Goal: Task Accomplishment & Management: Complete application form

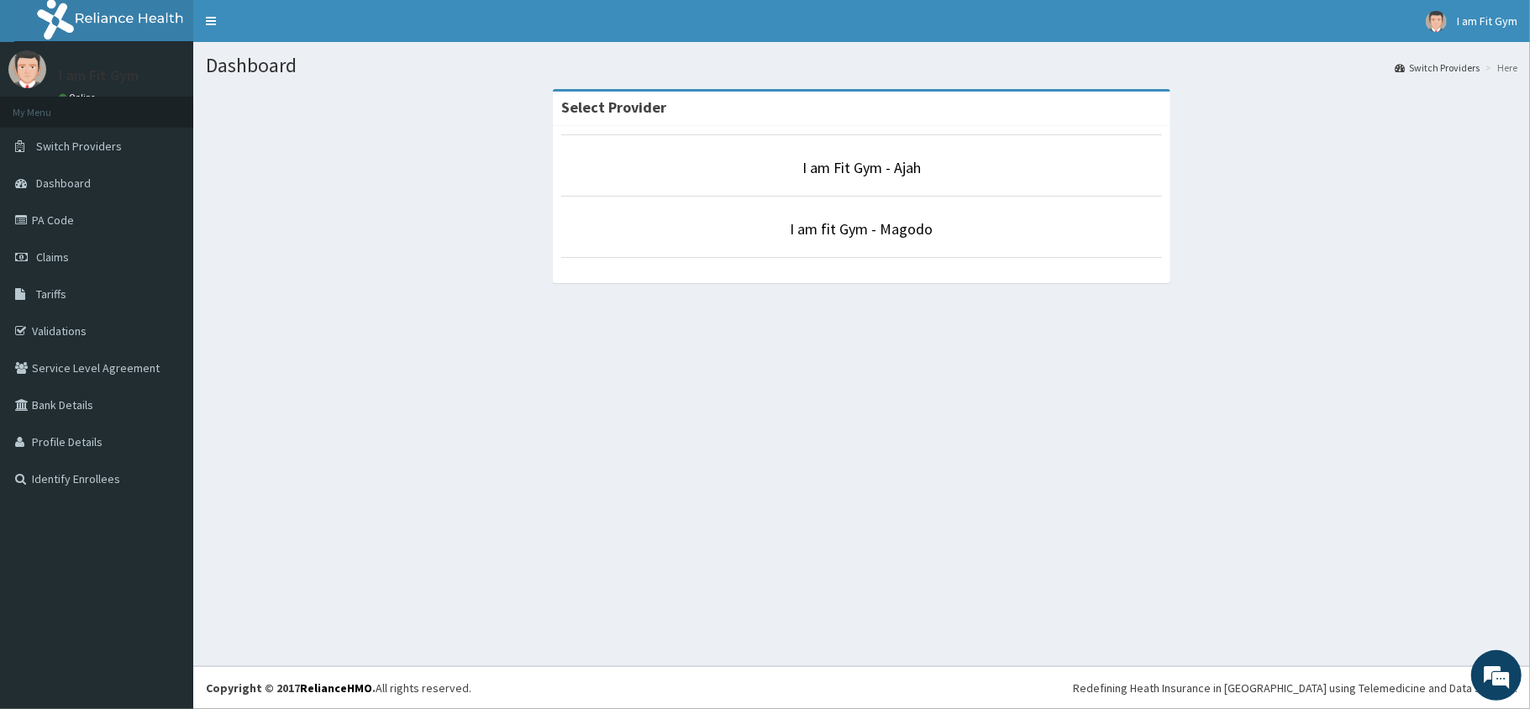
click at [884, 179] on p "I am Fit Gym - Ajah" at bounding box center [861, 168] width 601 height 22
click at [888, 176] on link "I am Fit Gym - Ajah" at bounding box center [861, 167] width 118 height 19
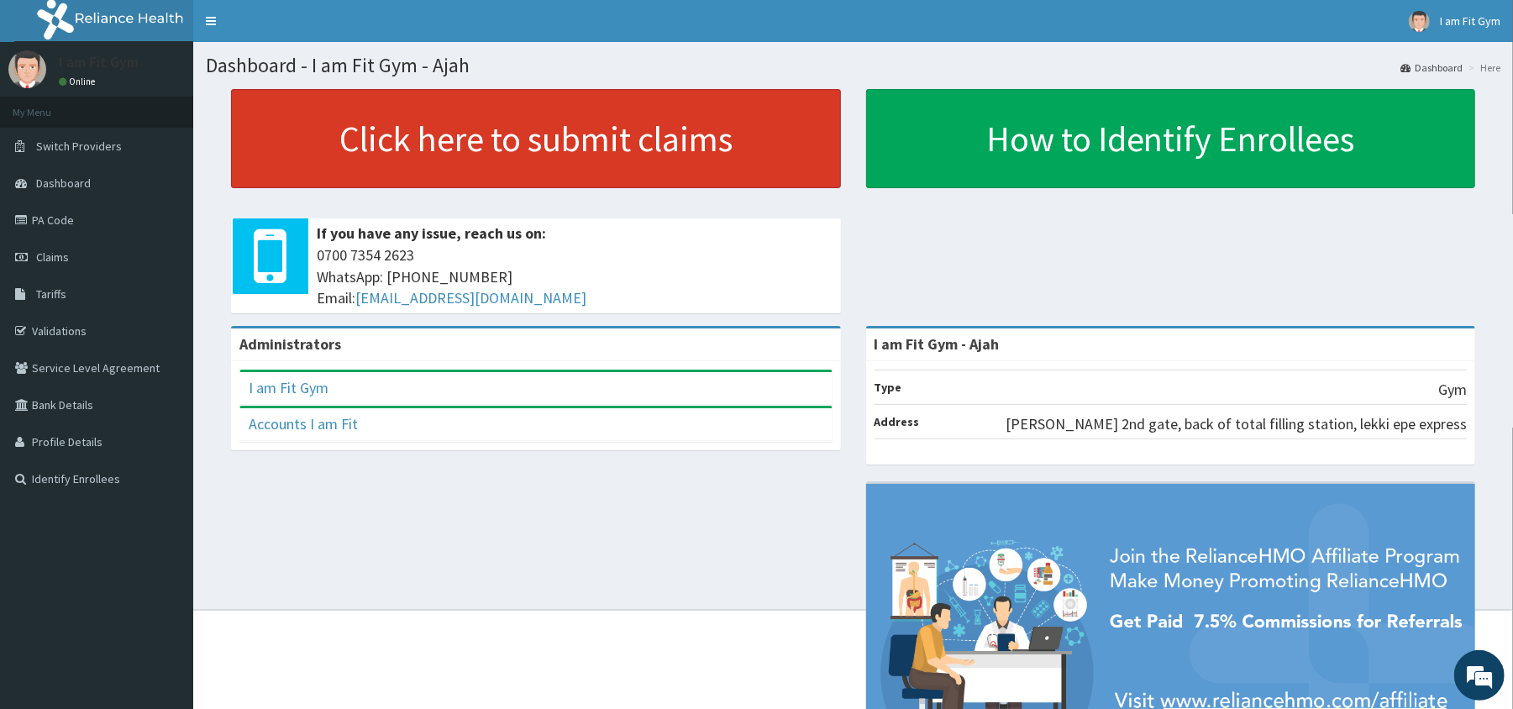
click at [549, 134] on link "Click here to submit claims" at bounding box center [536, 138] width 610 height 99
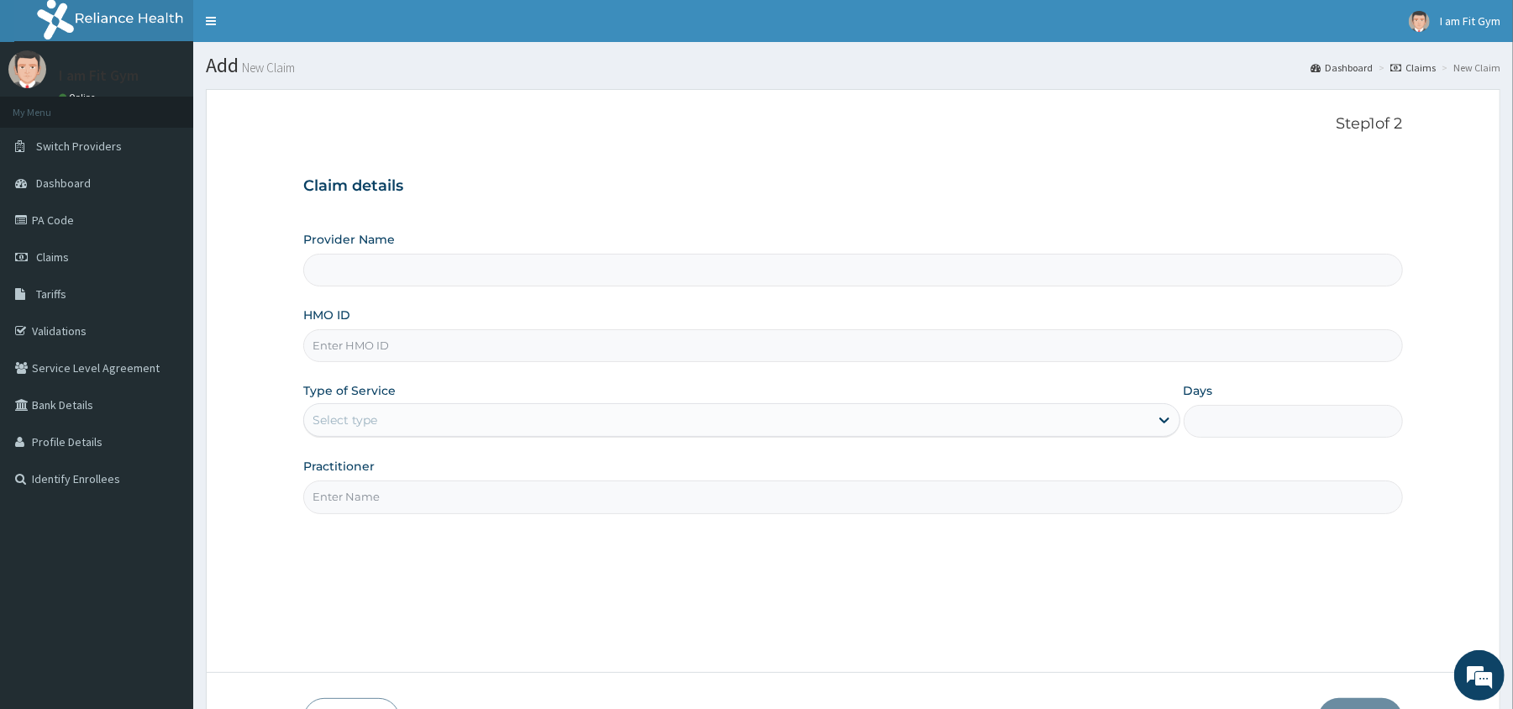
type input "I am Fit Gym - Ajah"
type input "1"
click at [360, 351] on input "HMO ID" at bounding box center [852, 345] width 1099 height 33
type input "DET/10029/A"
click at [338, 491] on input "Practitioner" at bounding box center [852, 496] width 1099 height 33
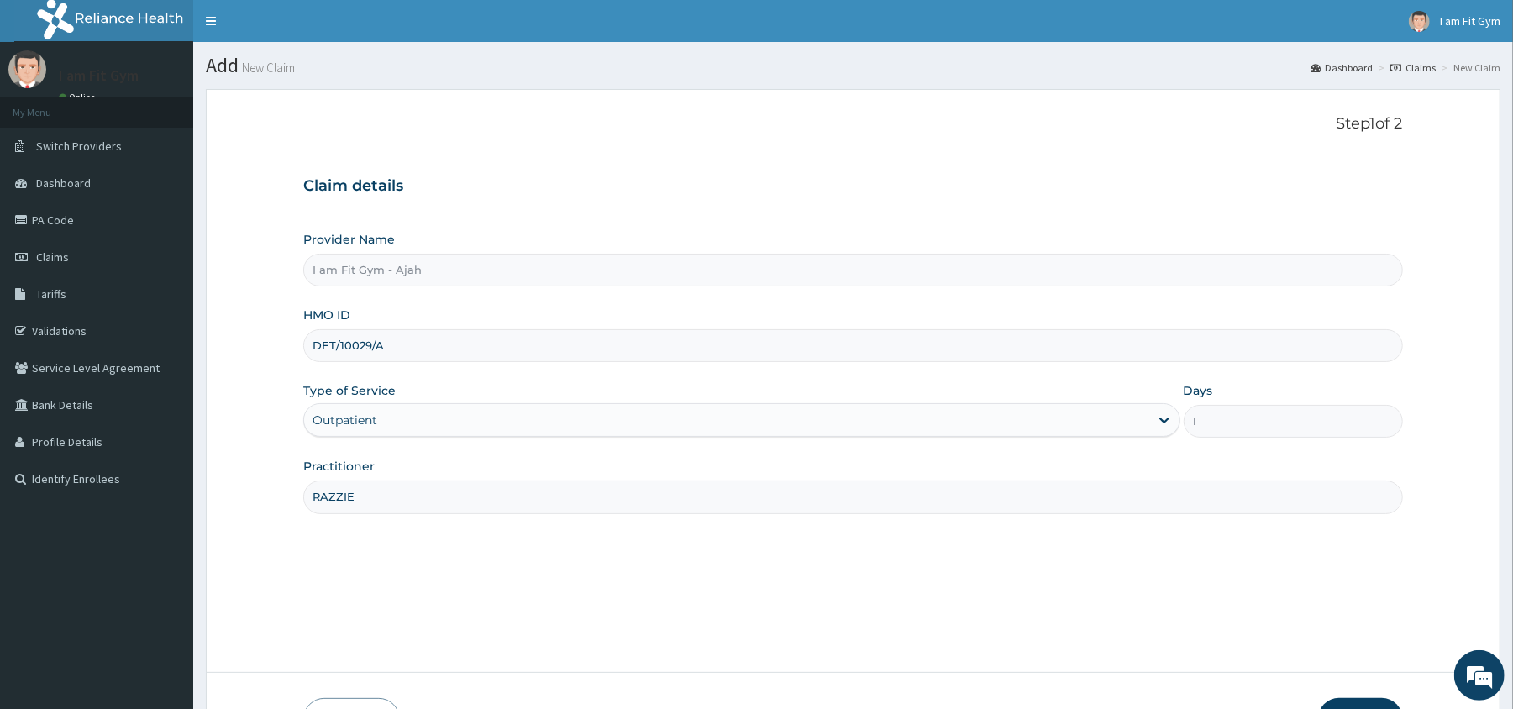
type input "RAZZIE"
click at [1354, 698] on button "Next" at bounding box center [1360, 720] width 85 height 44
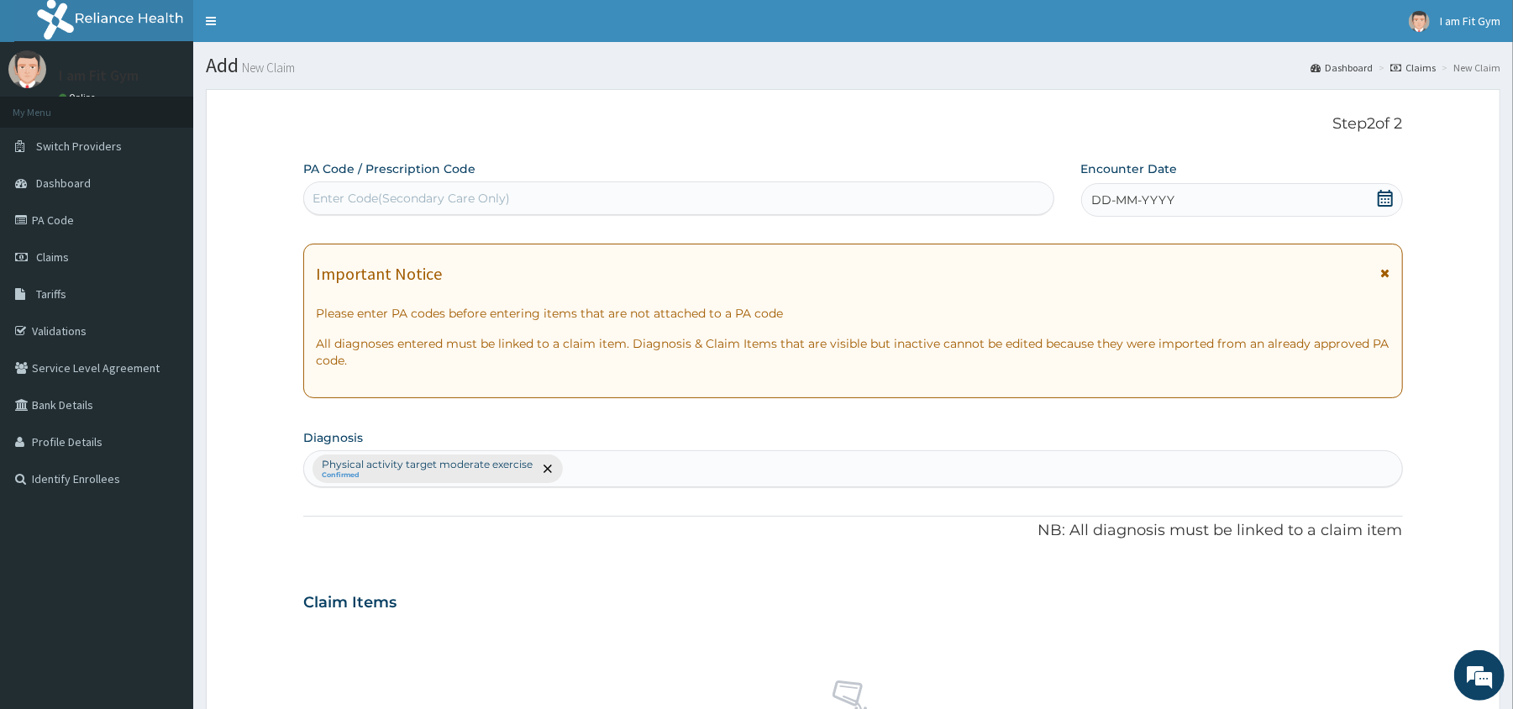
click at [1159, 188] on div "DD-MM-YYYY" at bounding box center [1242, 200] width 322 height 34
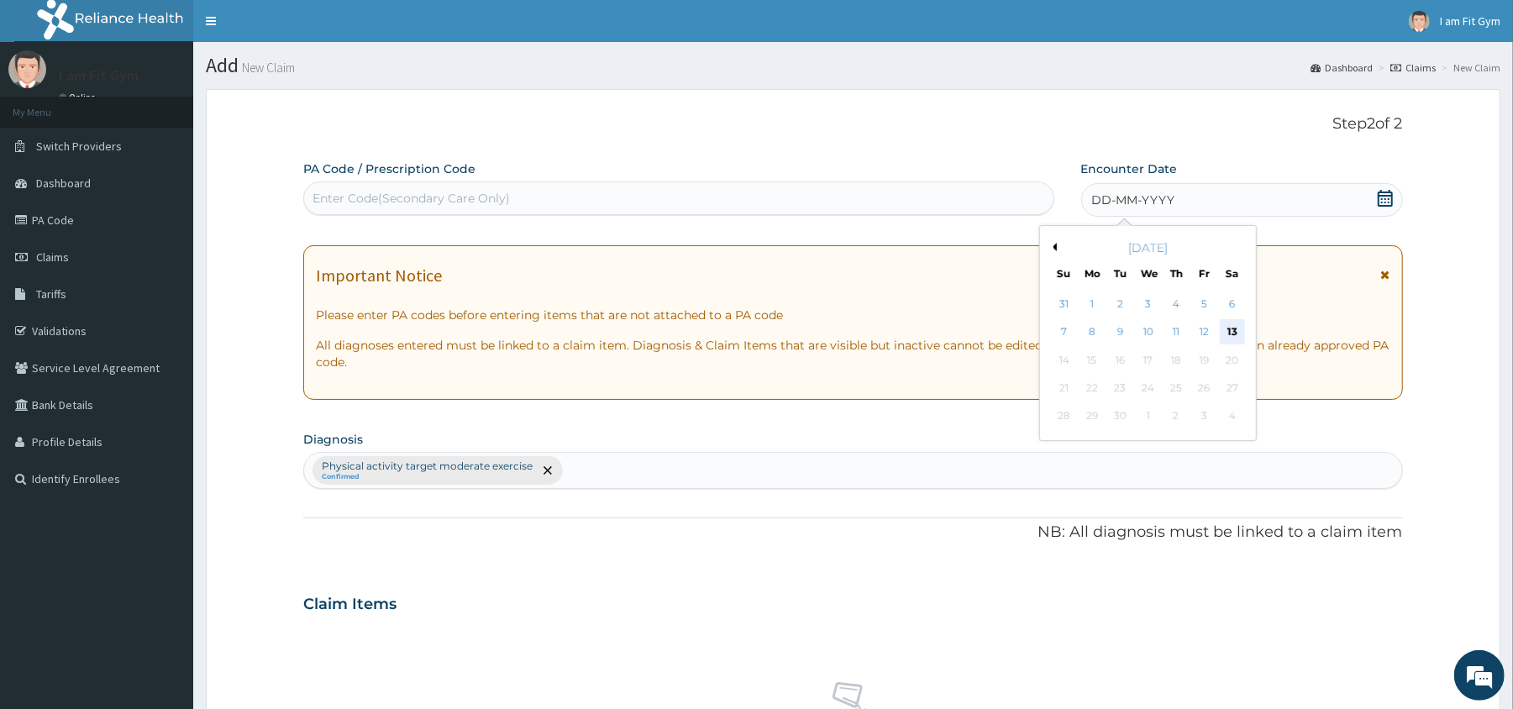
click at [1238, 328] on div "13" at bounding box center [1231, 332] width 25 height 25
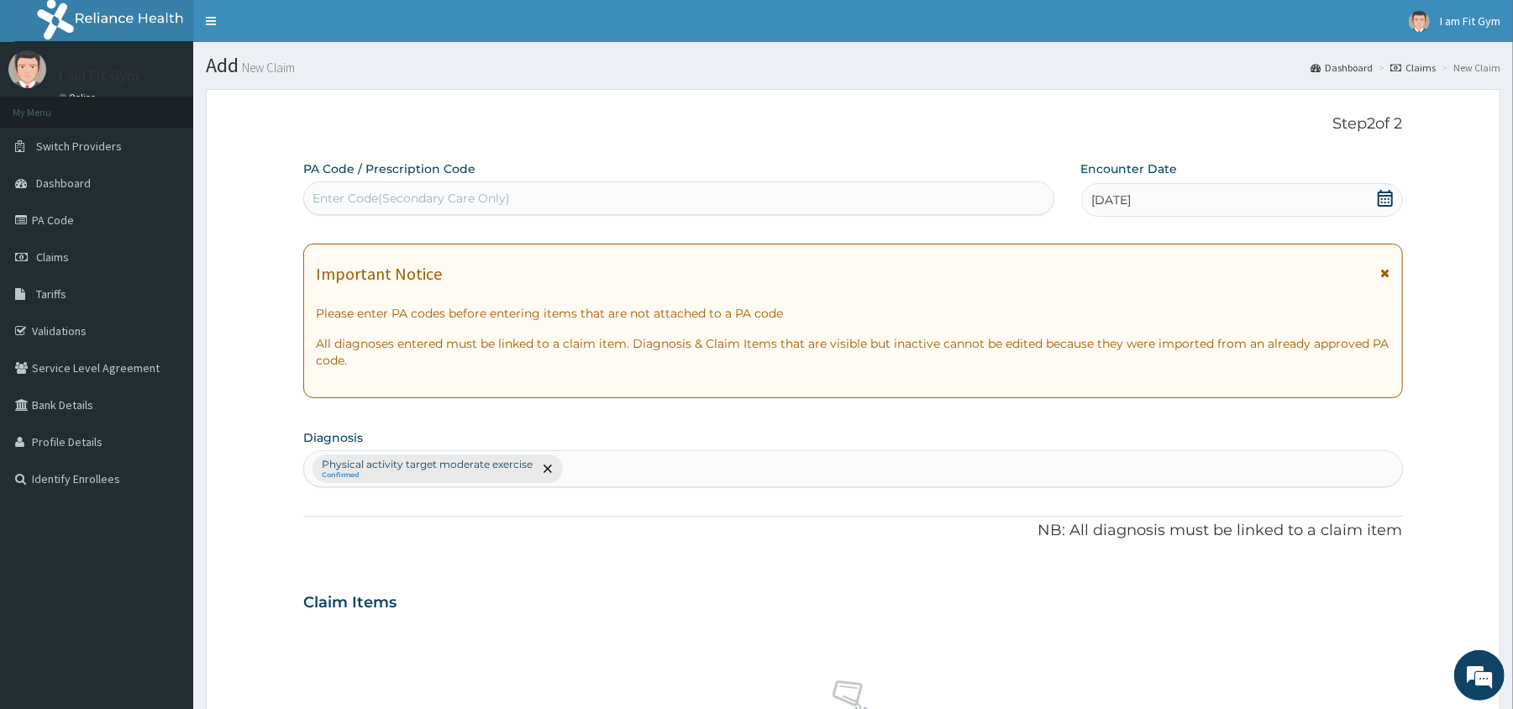
click at [471, 202] on div "Enter Code(Secondary Care Only)" at bounding box center [410, 198] width 197 height 17
type input "PA/E5744B"
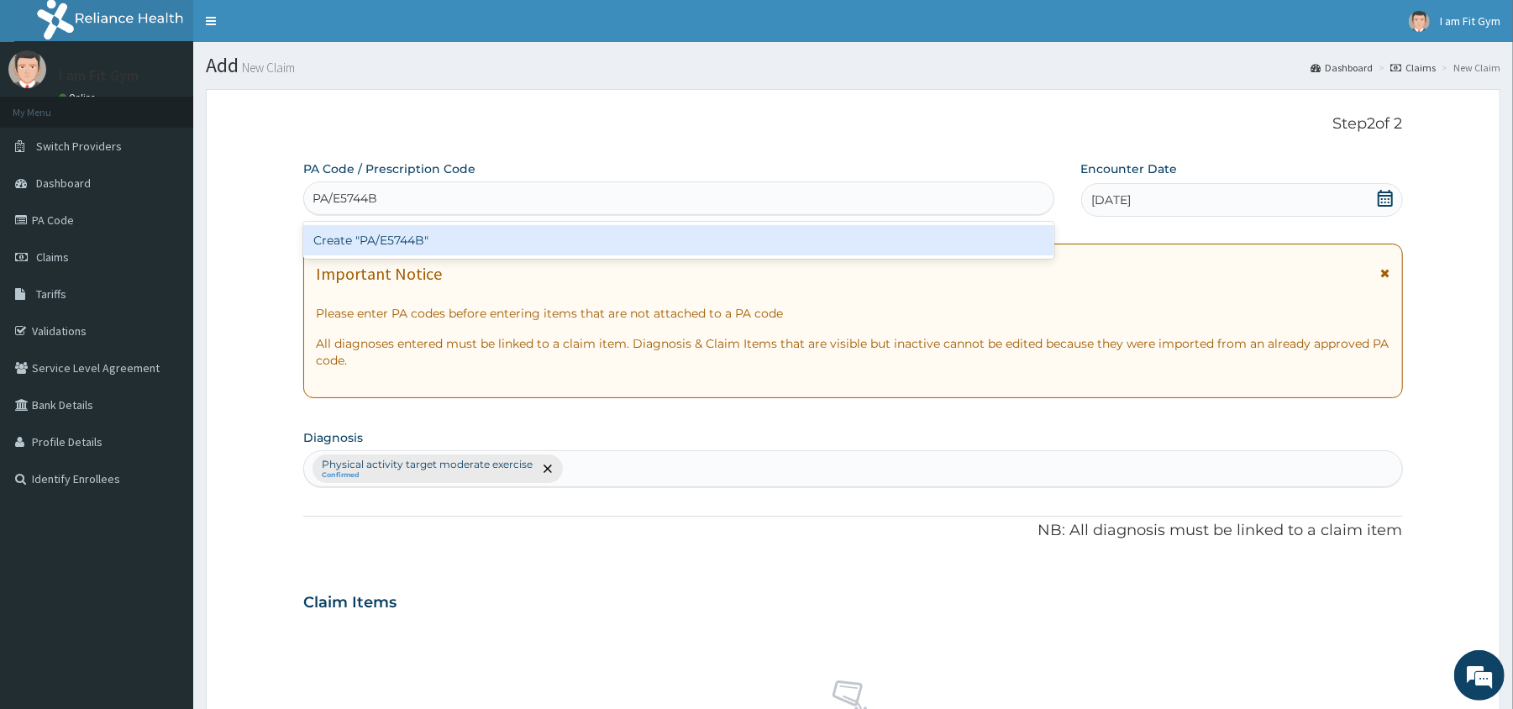
click at [499, 242] on div "Create "PA/E5744B"" at bounding box center [678, 240] width 750 height 30
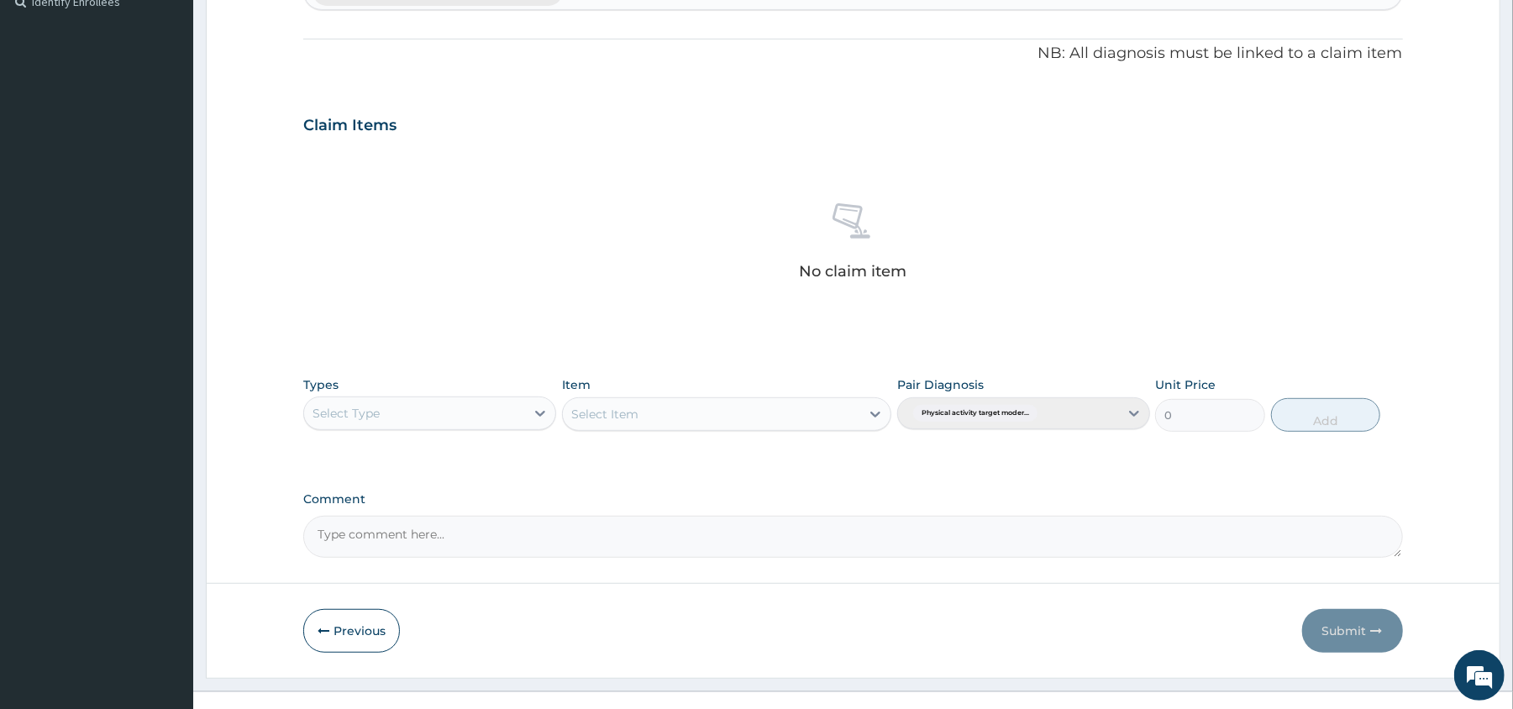
scroll to position [505, 0]
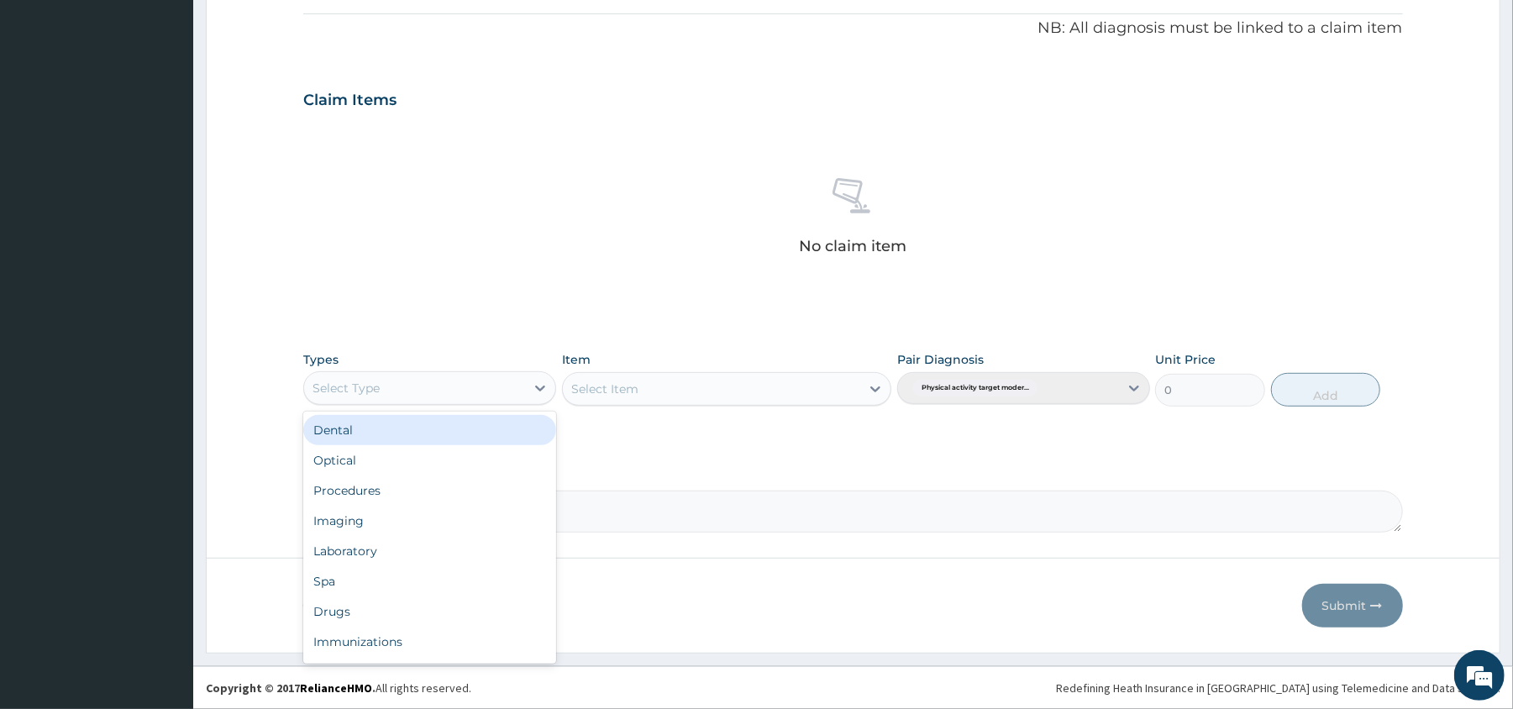
click at [479, 398] on div "Select Type" at bounding box center [414, 388] width 221 height 27
type input "GYM"
click at [485, 430] on div "Gym" at bounding box center [429, 430] width 253 height 30
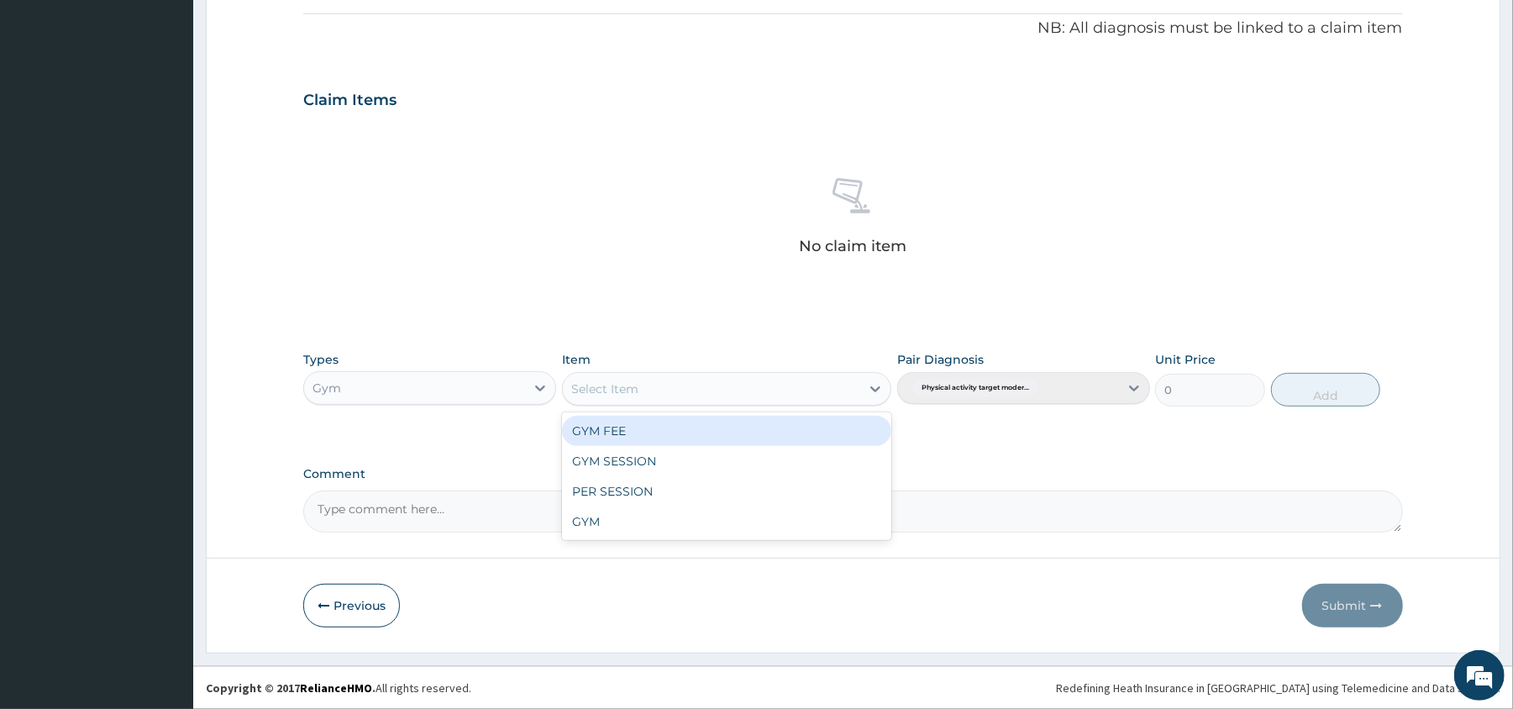
click at [680, 394] on div "Select Item" at bounding box center [711, 388] width 297 height 27
click at [680, 425] on div "GYM FEE" at bounding box center [726, 431] width 329 height 30
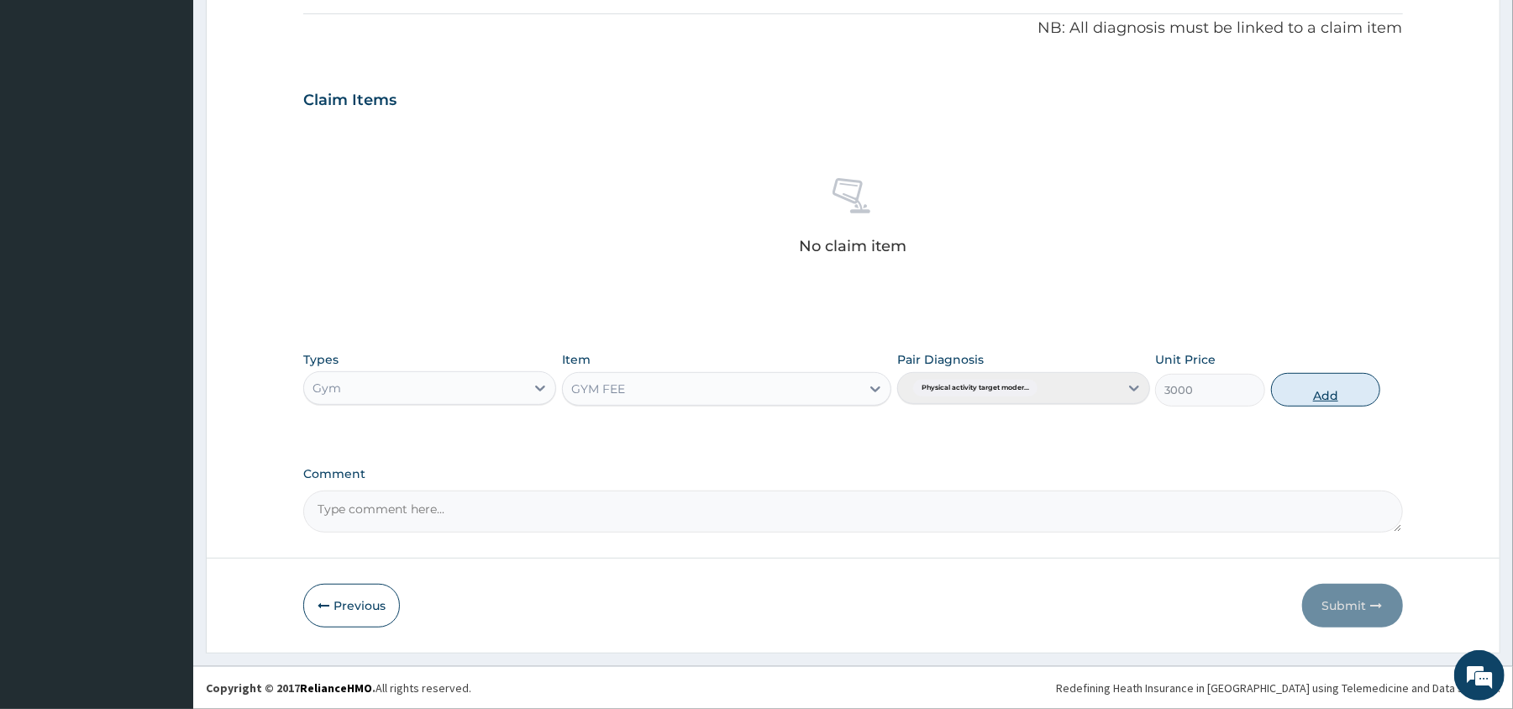
click at [1372, 387] on button "Add" at bounding box center [1326, 390] width 110 height 34
type input "0"
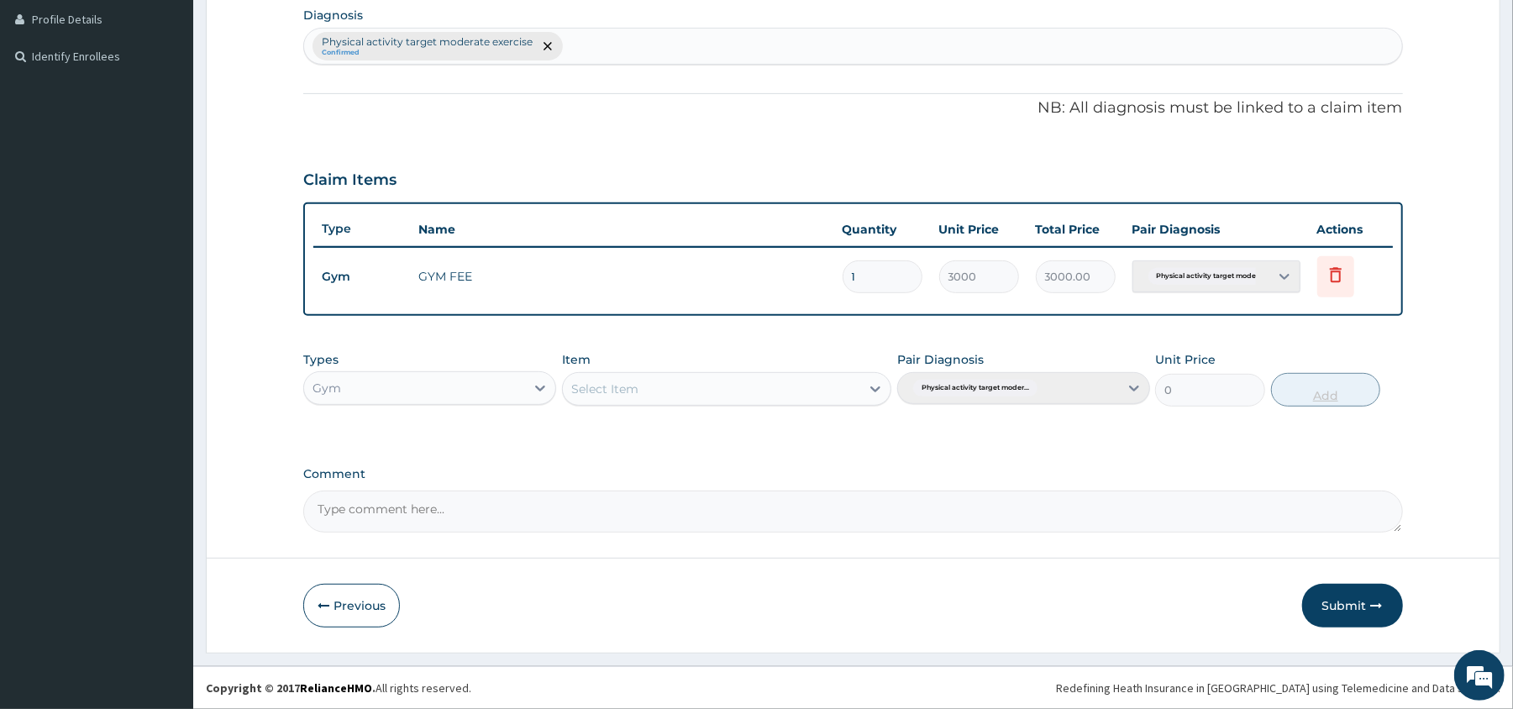
scroll to position [423, 0]
click at [1355, 606] on button "Submit" at bounding box center [1352, 606] width 101 height 44
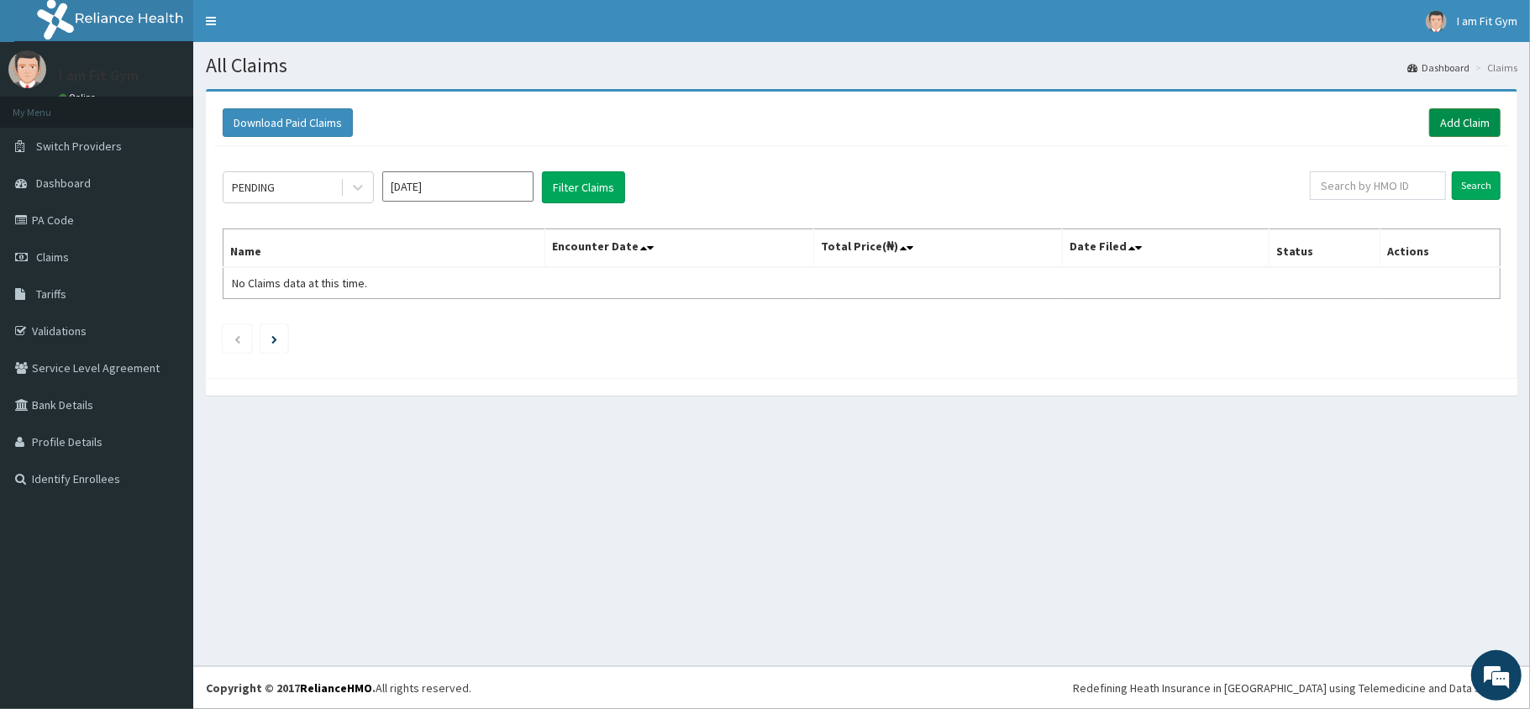
click at [1466, 122] on link "Add Claim" at bounding box center [1464, 122] width 71 height 29
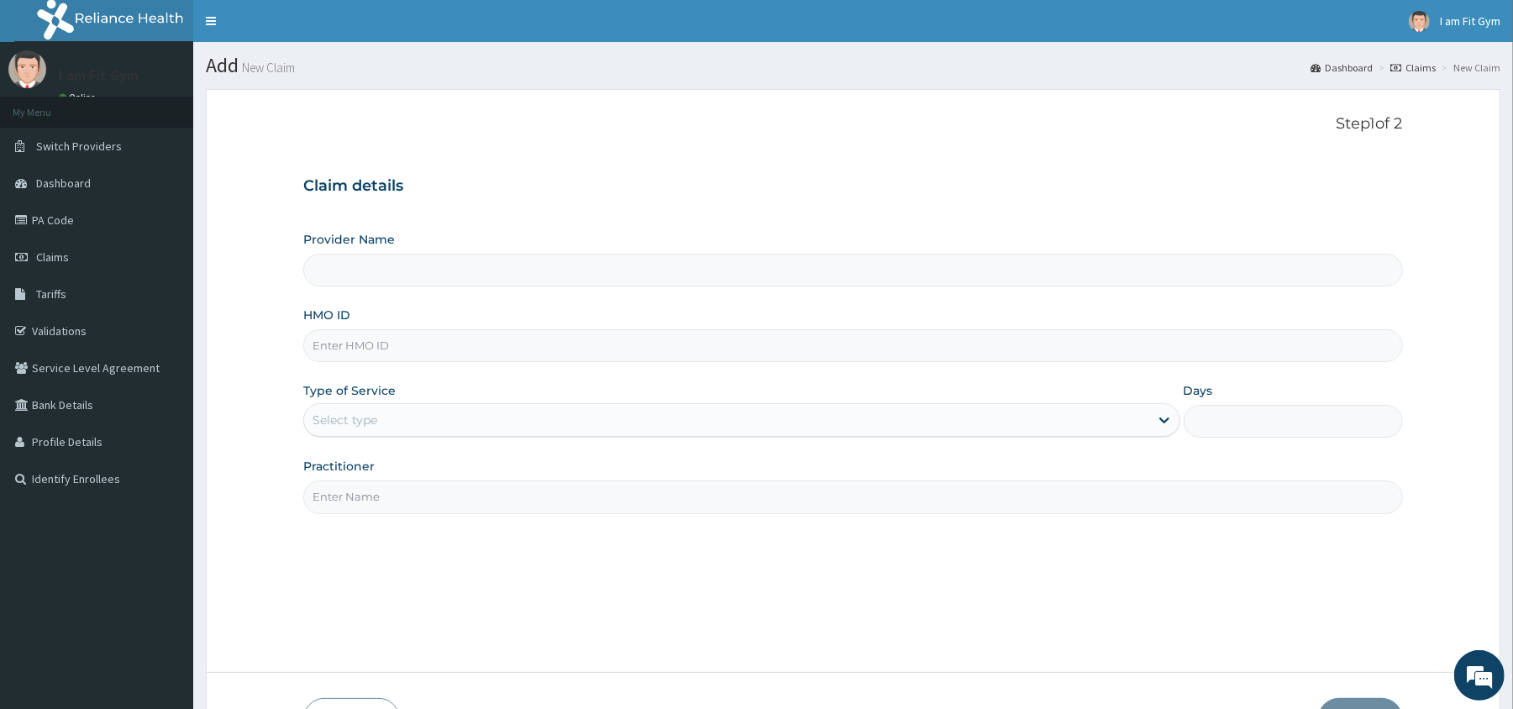
type input "I am Fit Gym - Ajah"
type input "1"
click at [328, 344] on input "HMO ID" at bounding box center [852, 345] width 1099 height 33
type input "RPI/10024/a"
click at [380, 495] on input "Practitioner" at bounding box center [852, 496] width 1099 height 33
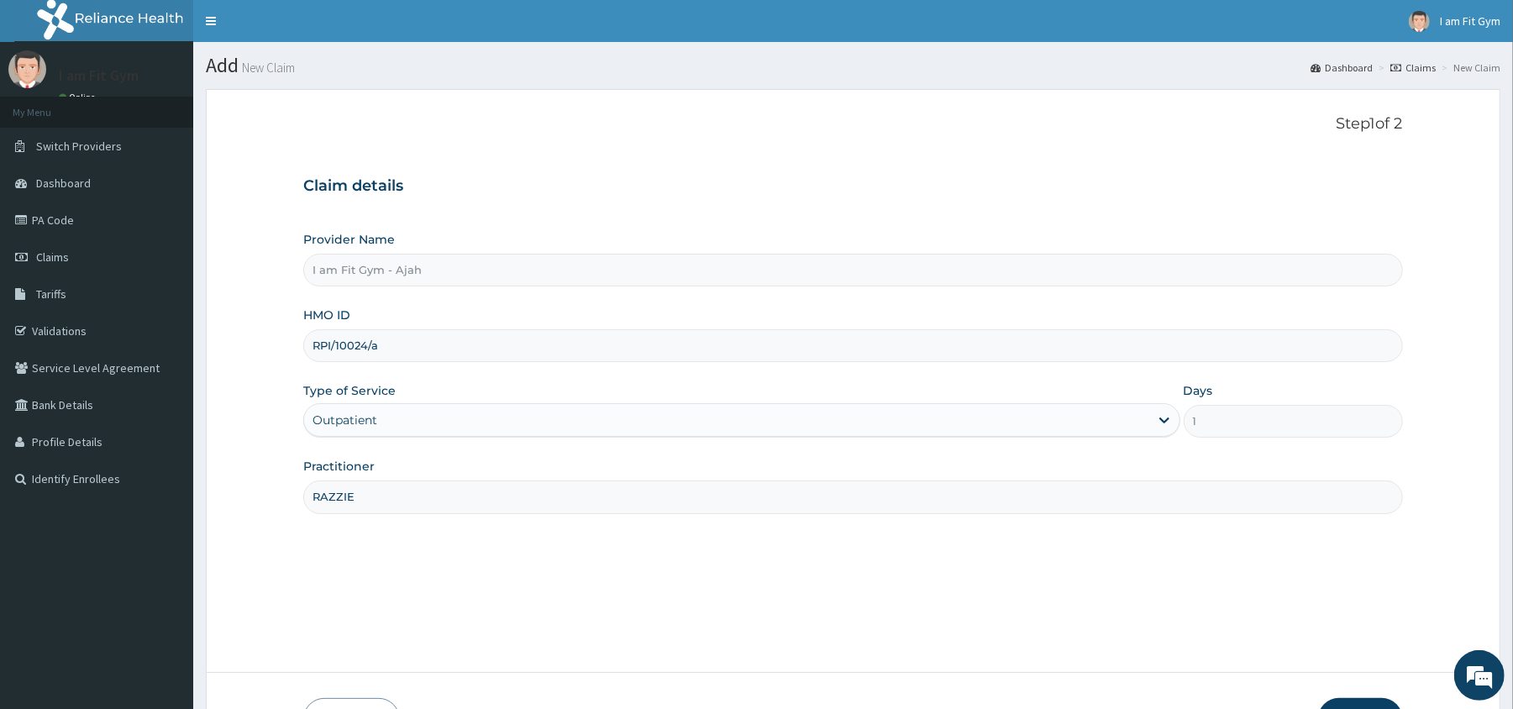
type input "RAZZIE"
click at [1378, 706] on button "Next" at bounding box center [1360, 720] width 85 height 44
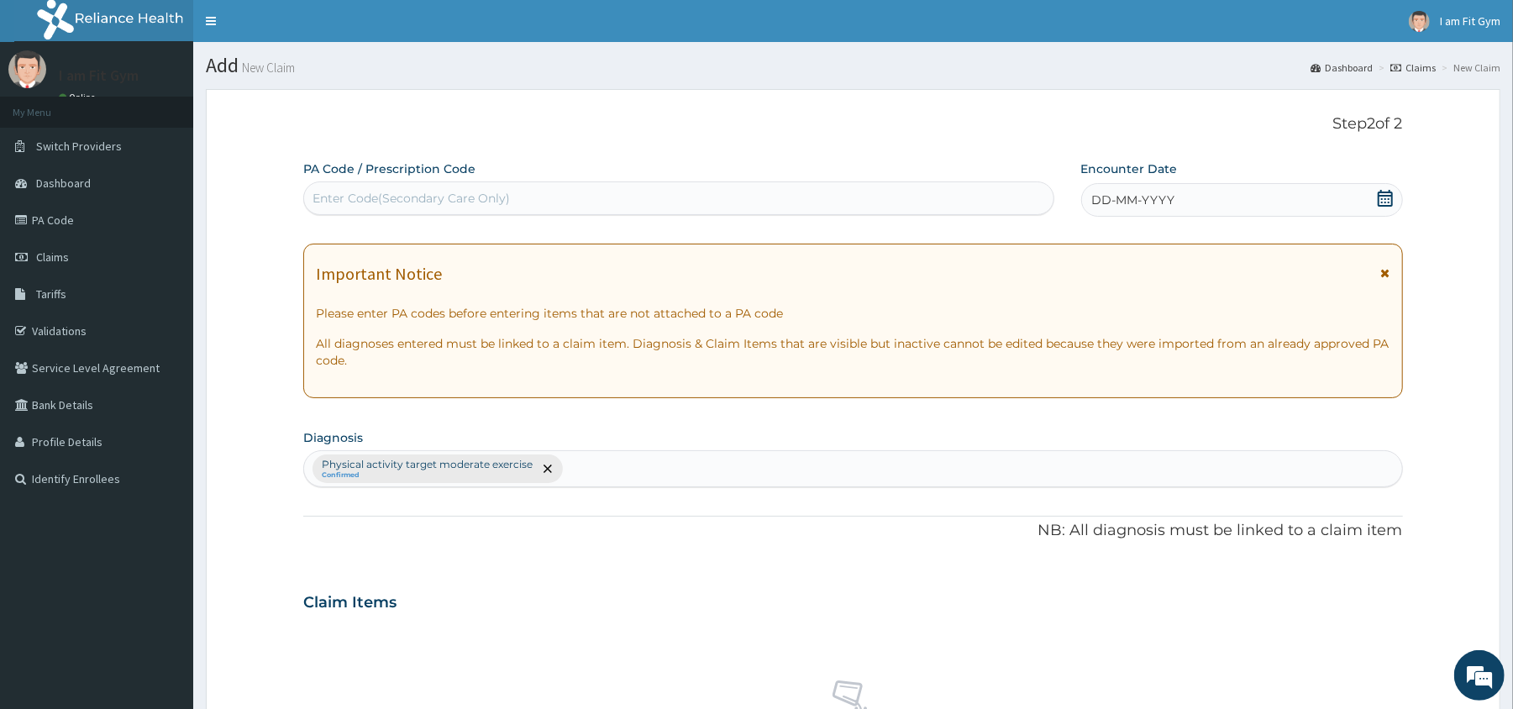
click at [1156, 199] on span "DD-MM-YYYY" at bounding box center [1133, 200] width 83 height 17
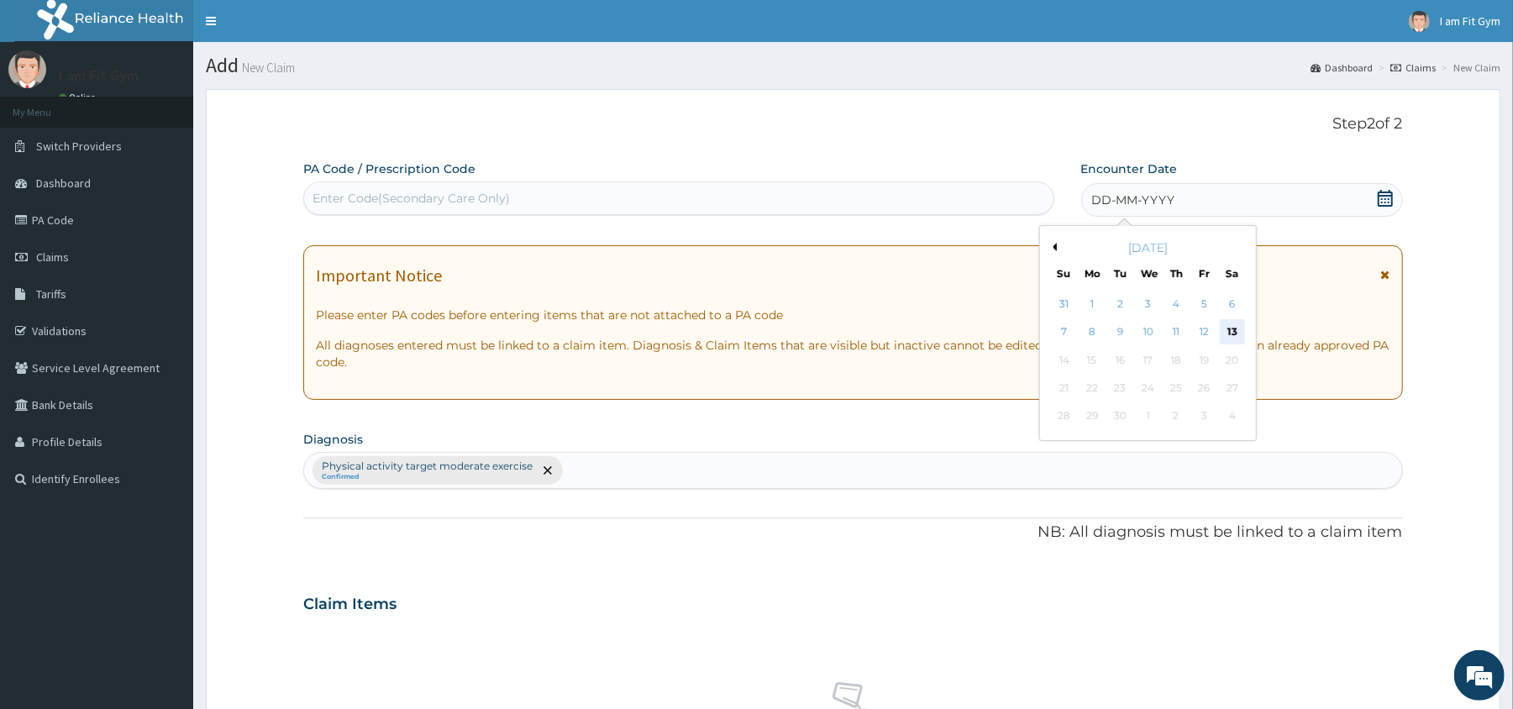
click at [1237, 338] on div "13" at bounding box center [1231, 332] width 25 height 25
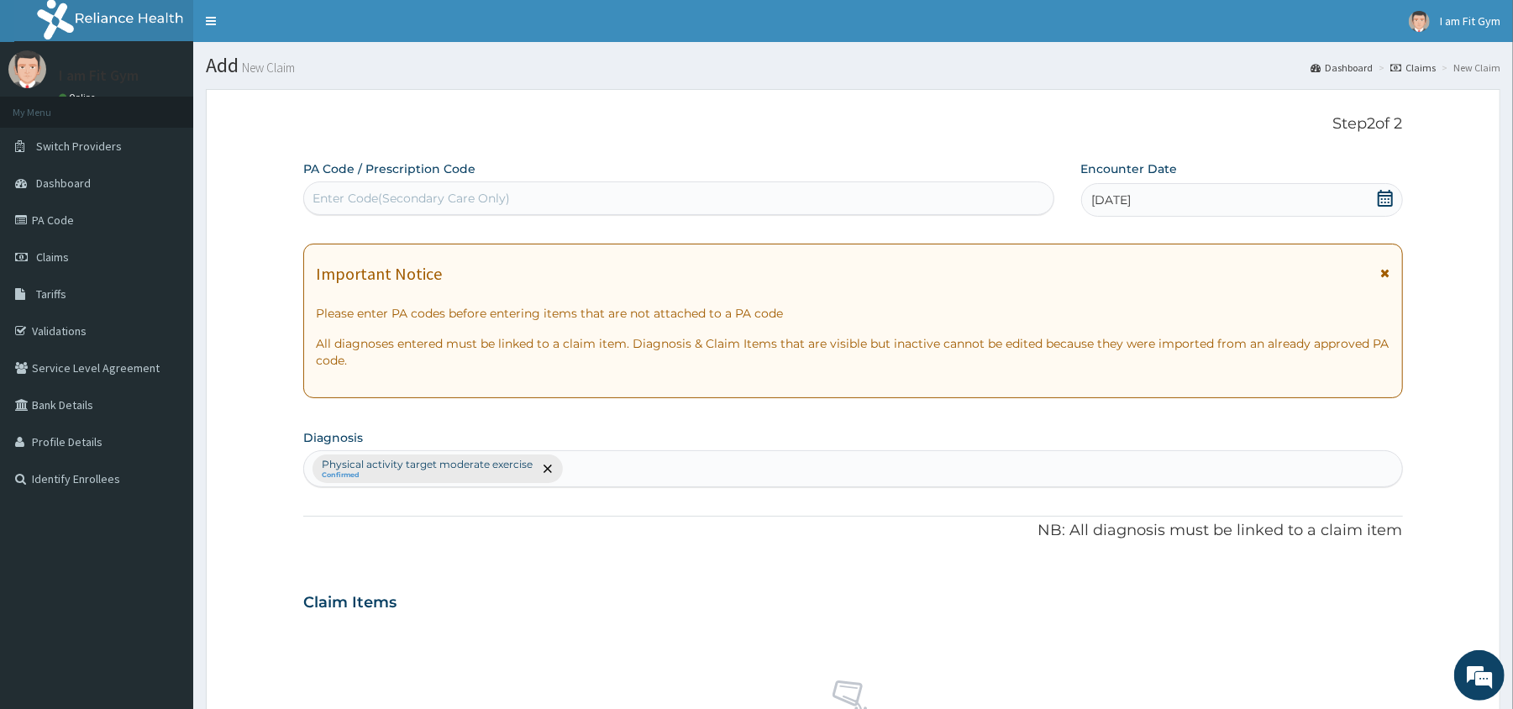
click at [339, 198] on div "Enter Code(Secondary Care Only)" at bounding box center [410, 198] width 197 height 17
click at [330, 196] on input "PA33142B" at bounding box center [341, 198] width 59 height 17
type input "PA/33142B"
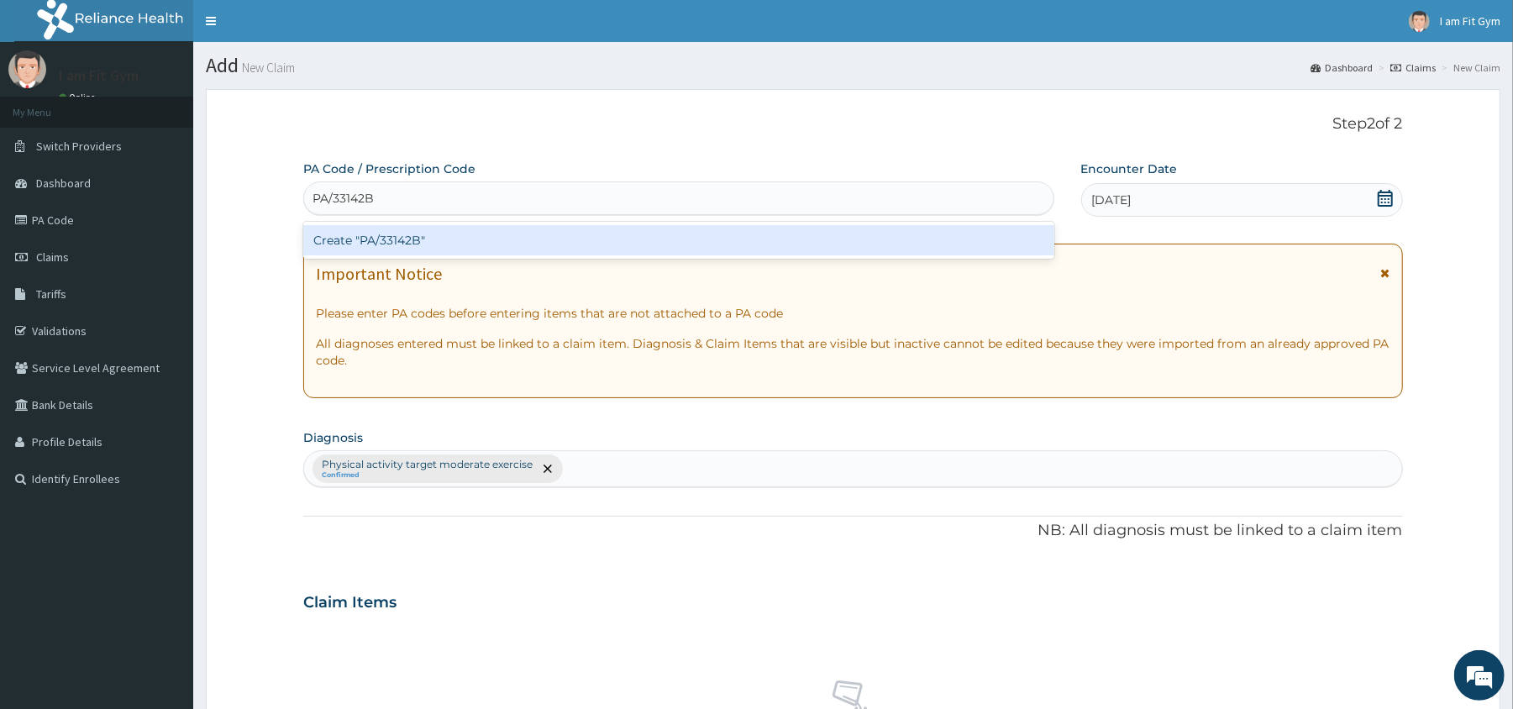
click at [502, 240] on div "Create "PA/33142B"" at bounding box center [678, 240] width 750 height 30
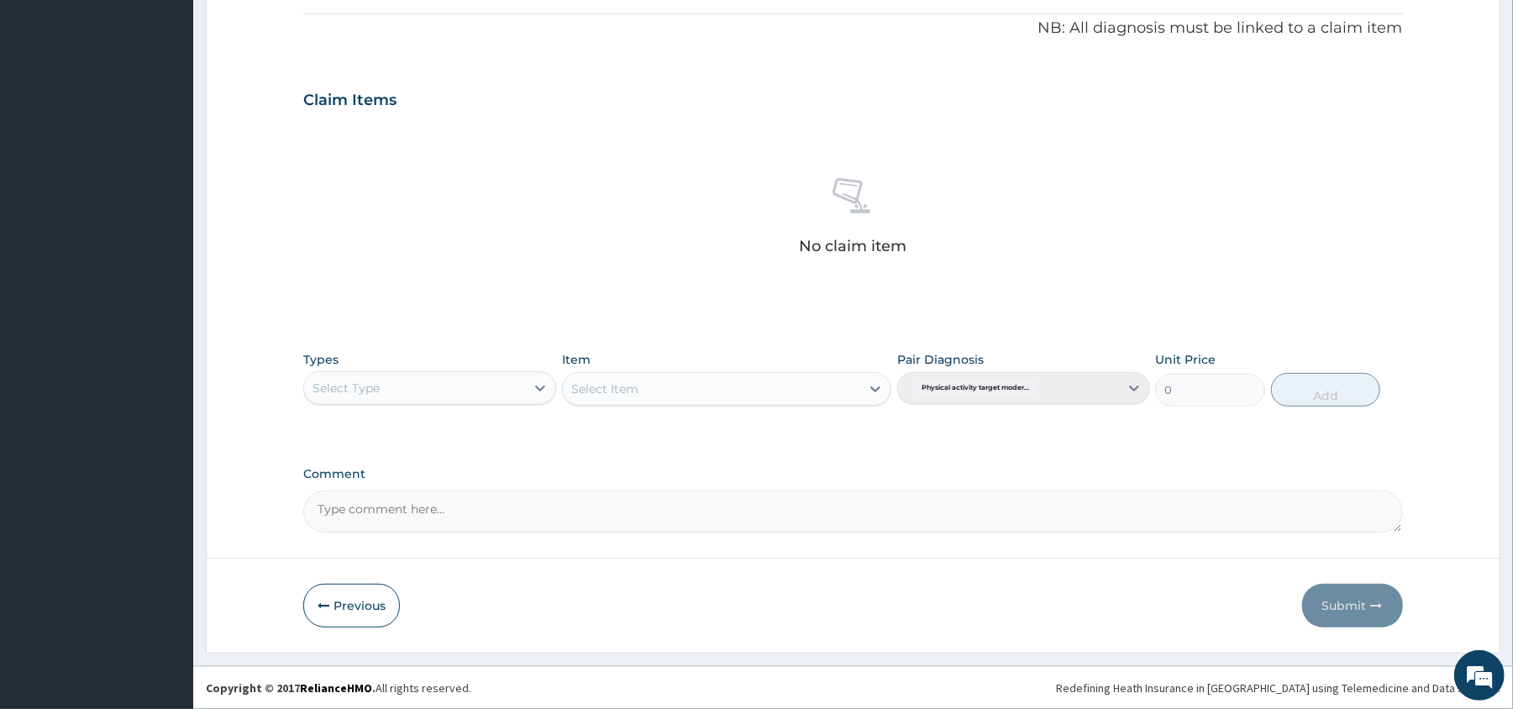
scroll to position [505, 0]
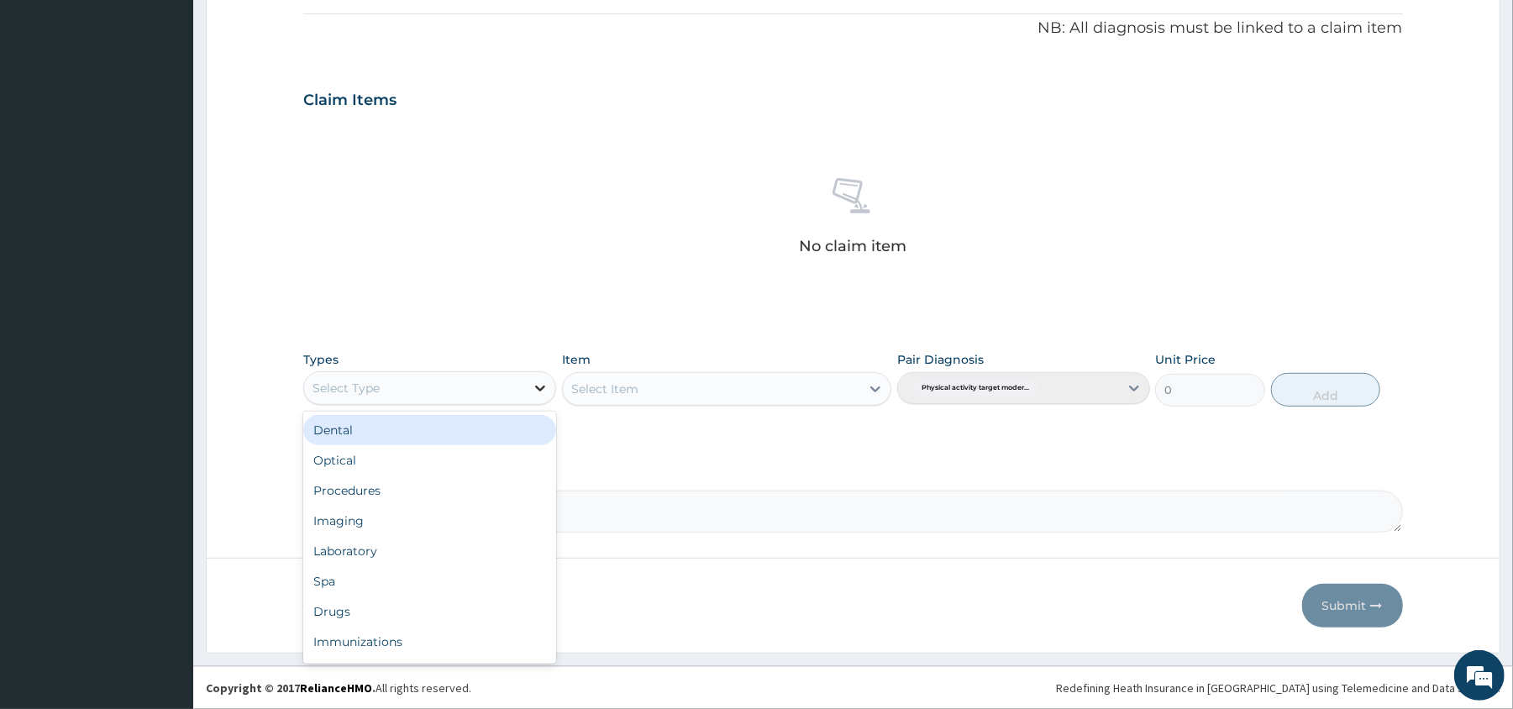
click at [541, 381] on icon at bounding box center [540, 388] width 17 height 17
type input "GYM"
click at [522, 423] on div "Gym" at bounding box center [429, 430] width 253 height 30
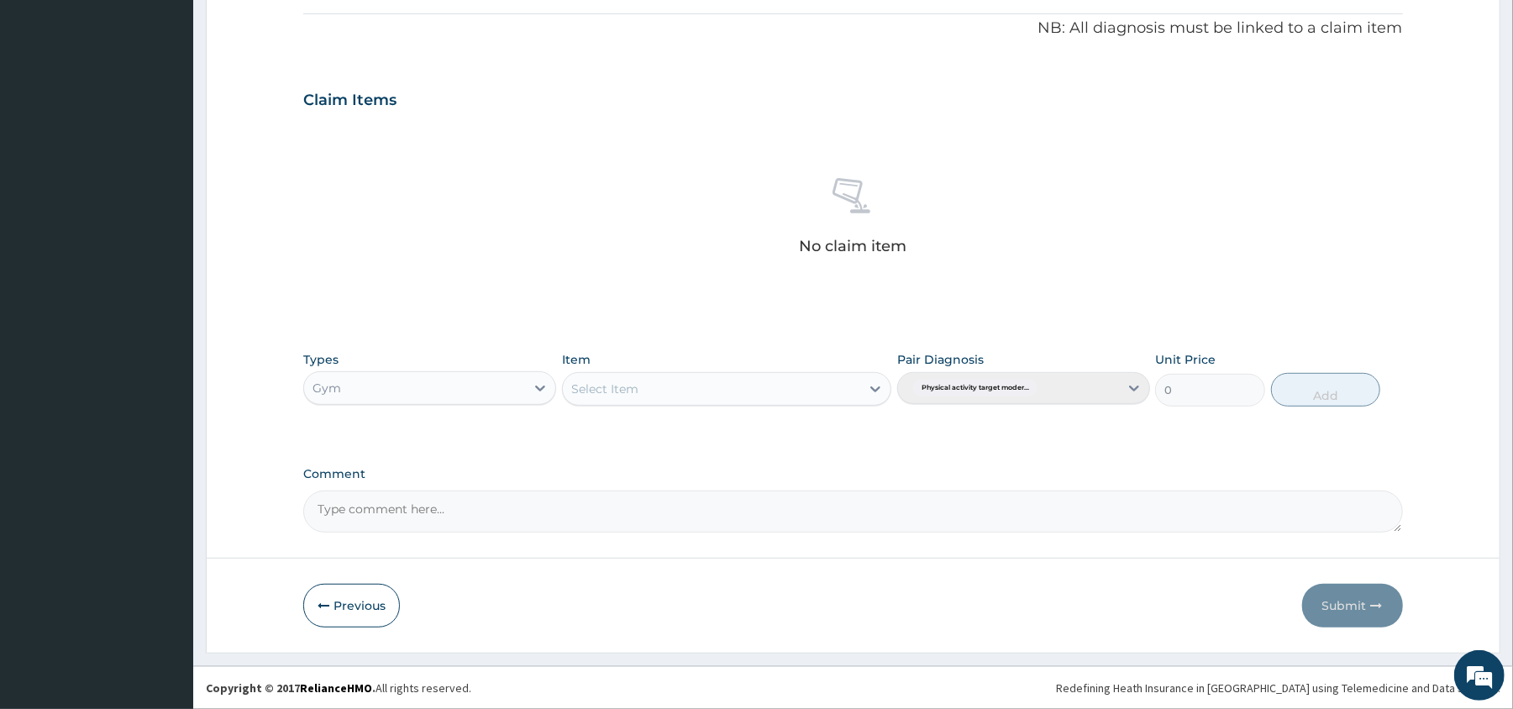
click at [729, 391] on div "Select Item" at bounding box center [711, 388] width 297 height 27
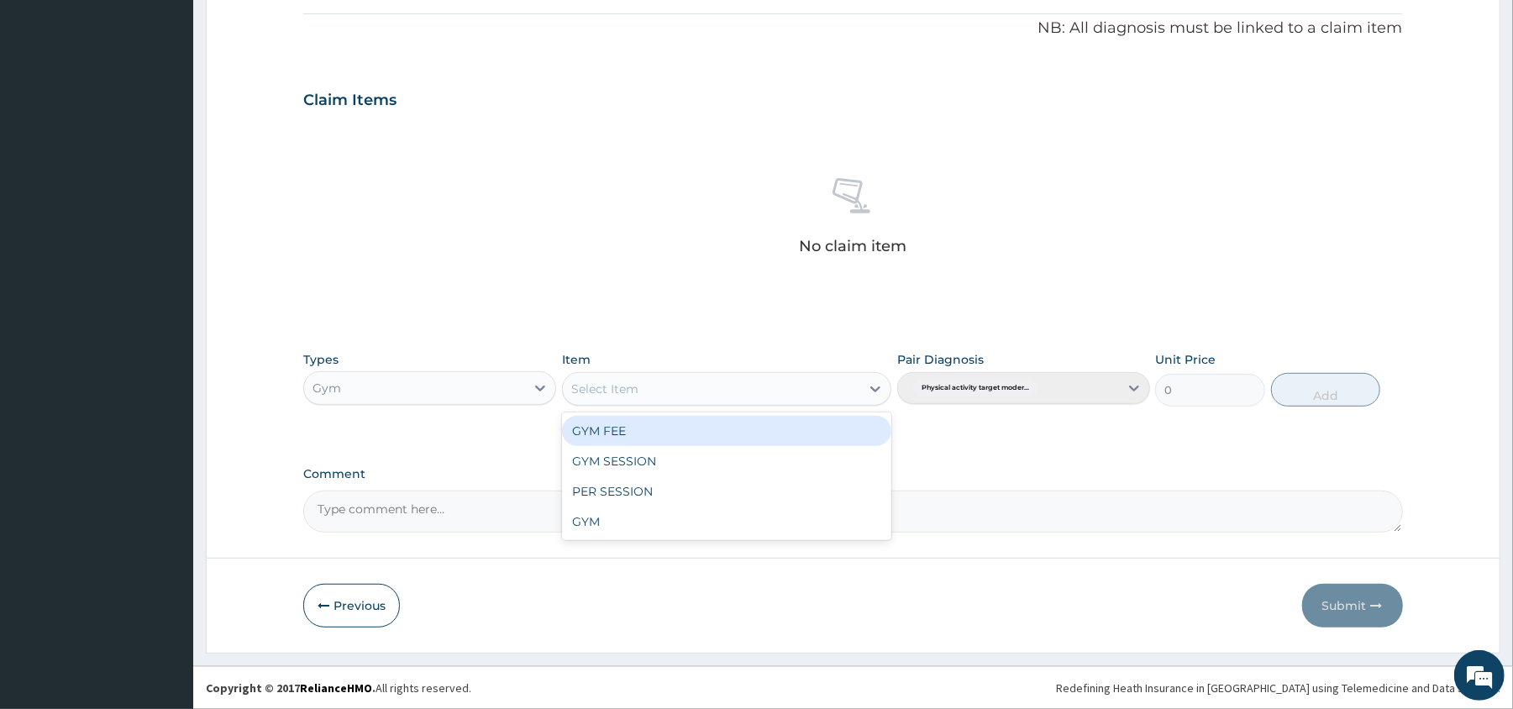
click at [694, 432] on div "GYM FEE" at bounding box center [726, 431] width 329 height 30
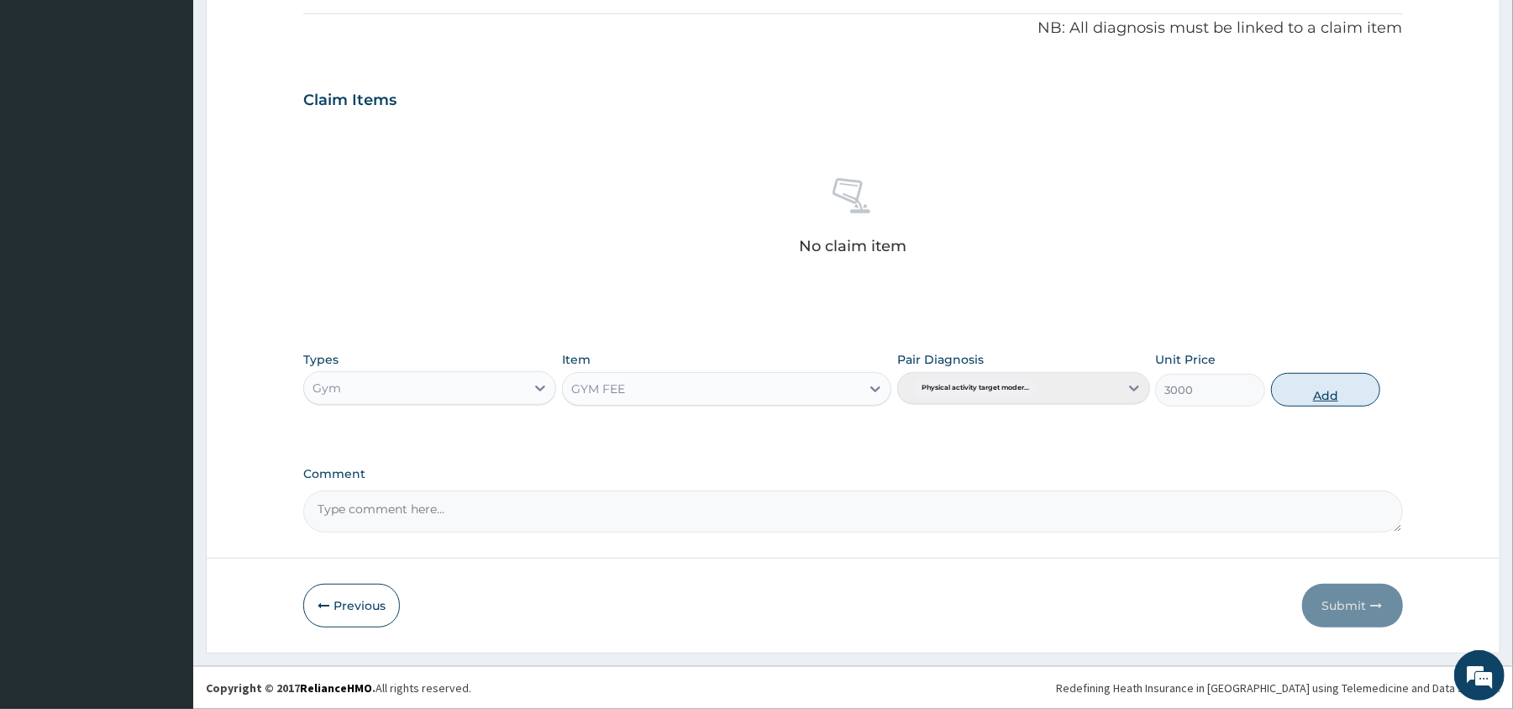
click at [1335, 388] on button "Add" at bounding box center [1326, 390] width 110 height 34
type input "0"
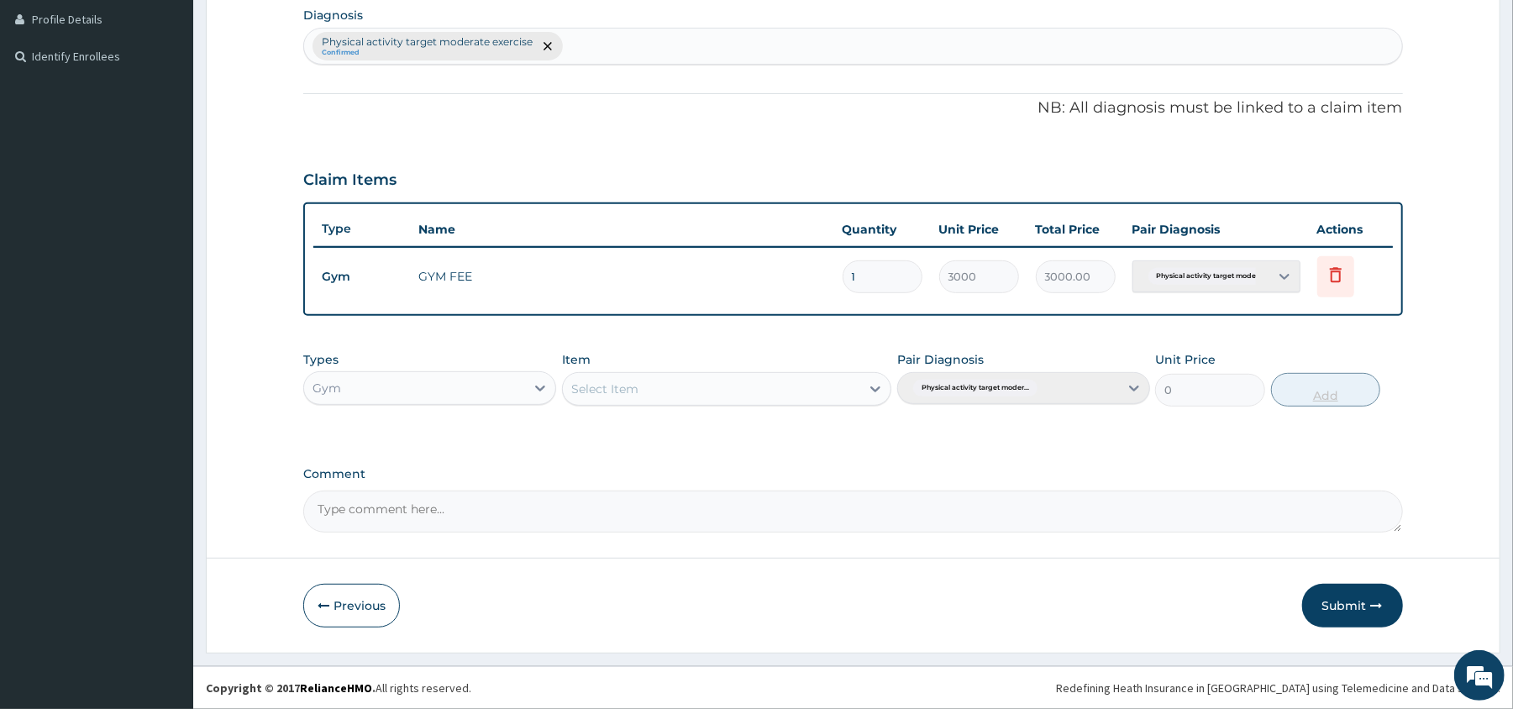
scroll to position [423, 0]
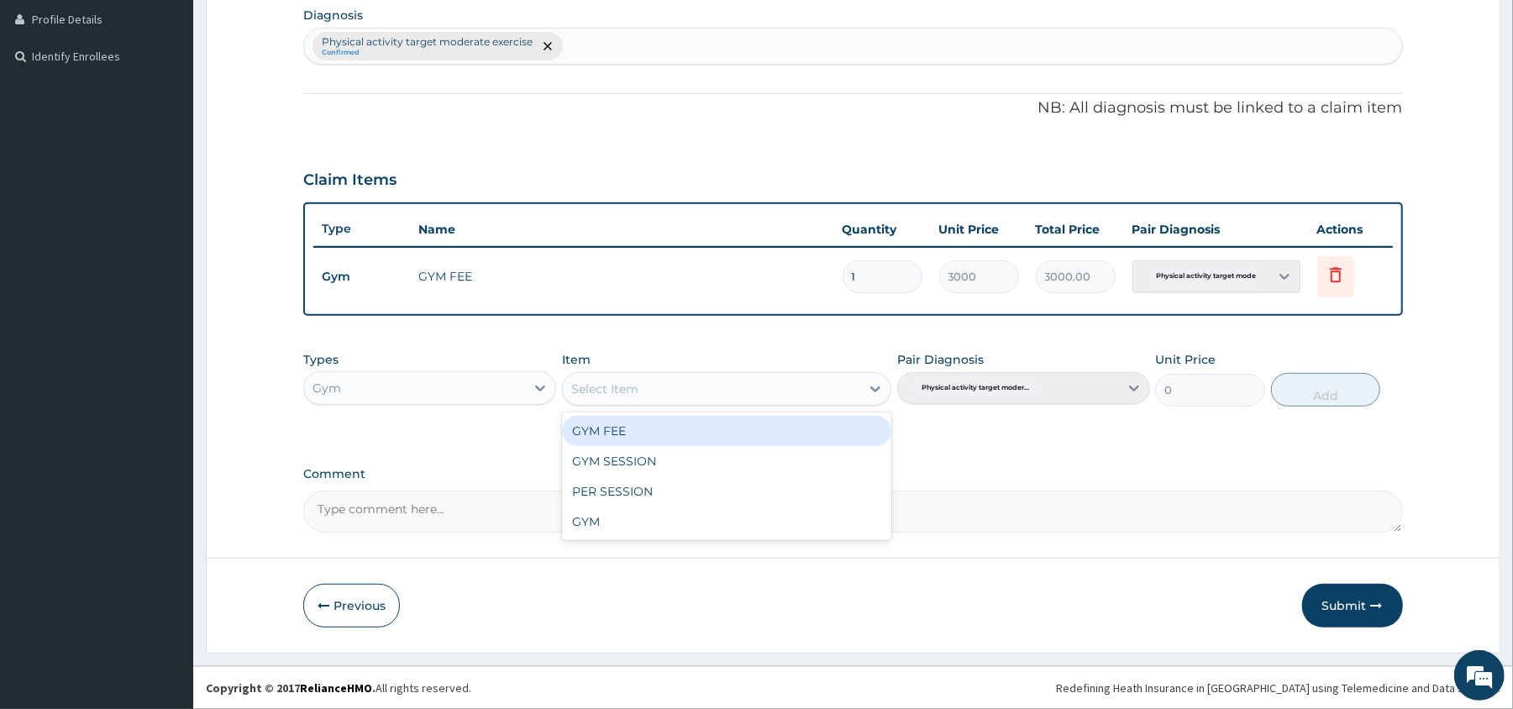
click at [666, 402] on div "Select Item" at bounding box center [726, 389] width 329 height 34
click at [647, 424] on div "GYM FEE" at bounding box center [726, 431] width 329 height 30
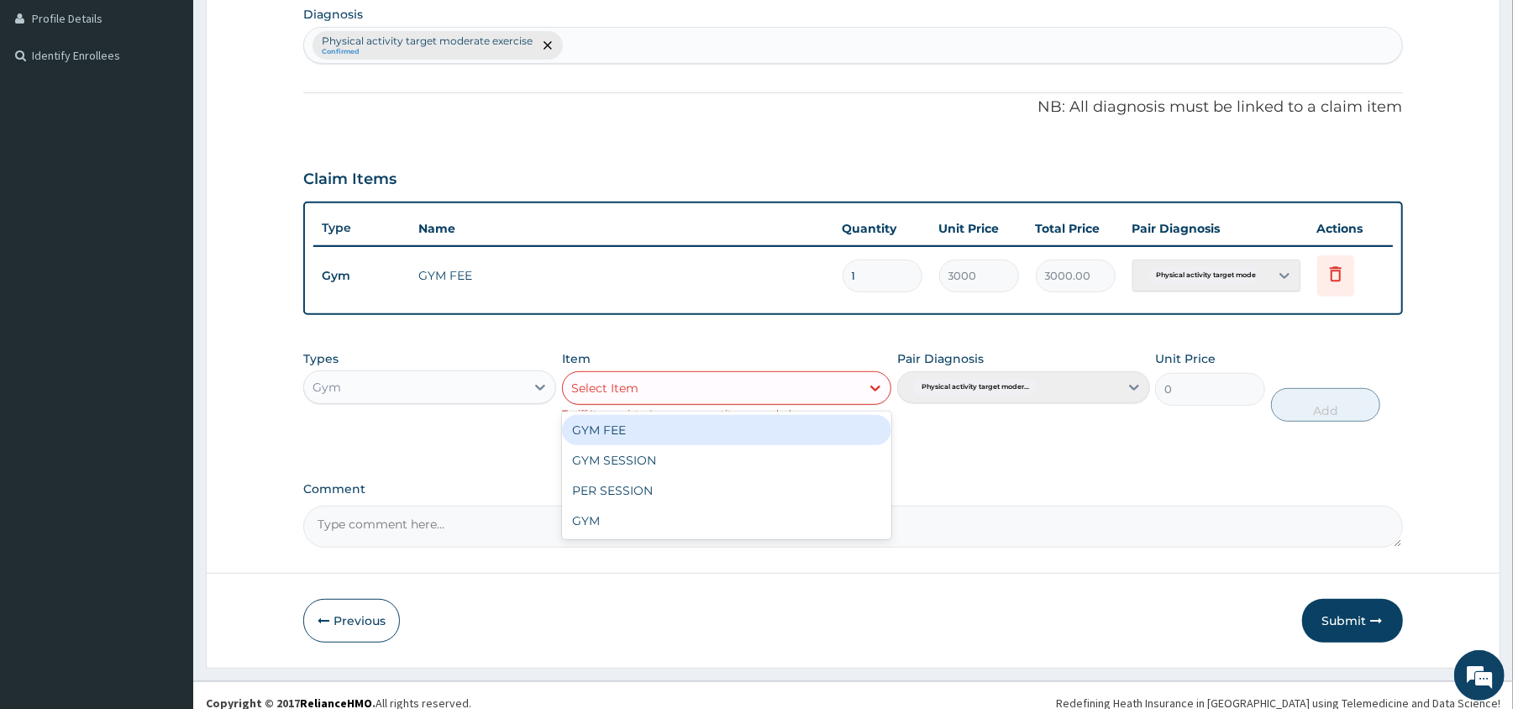
click at [852, 384] on div "Select Item" at bounding box center [711, 388] width 297 height 27
click at [787, 434] on div "GYM FEE" at bounding box center [726, 430] width 329 height 30
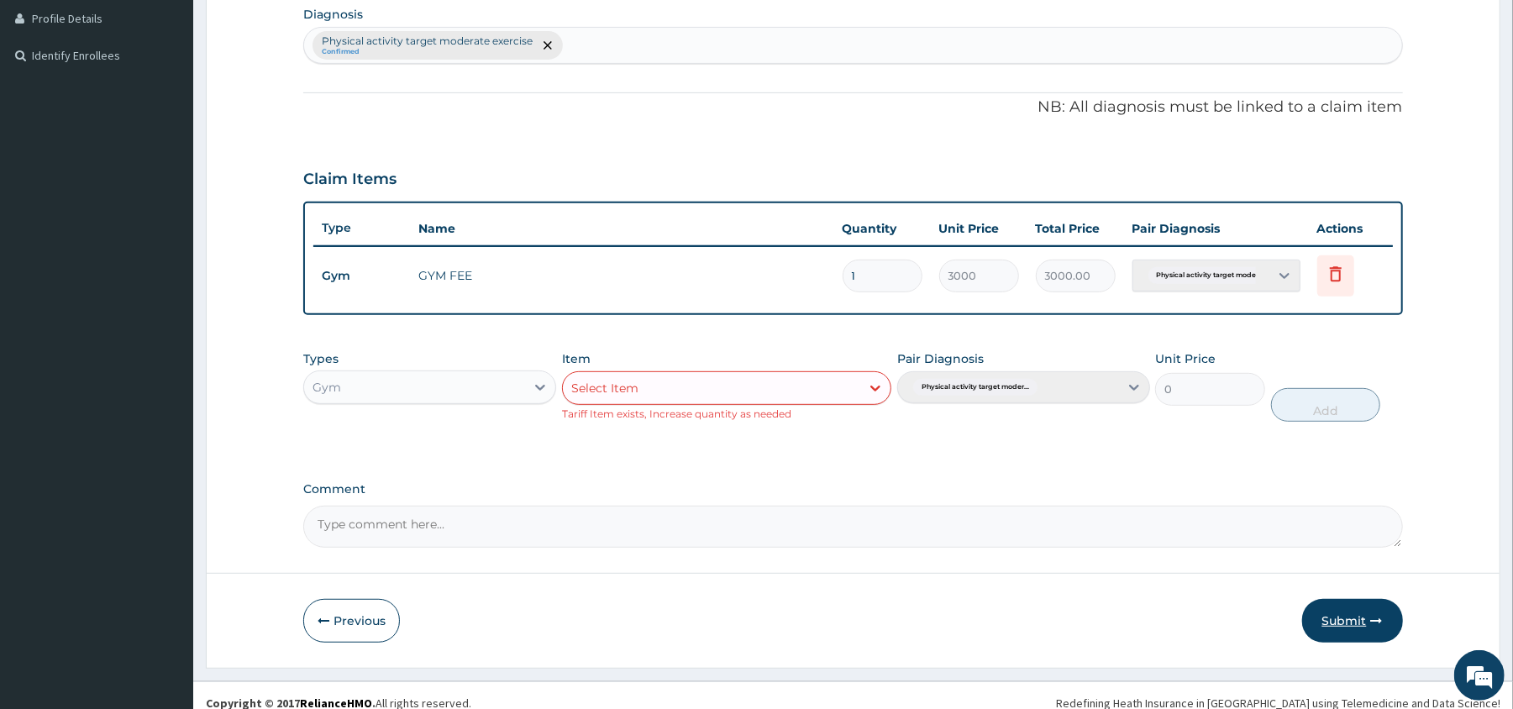
click at [1355, 612] on button "Submit" at bounding box center [1352, 621] width 101 height 44
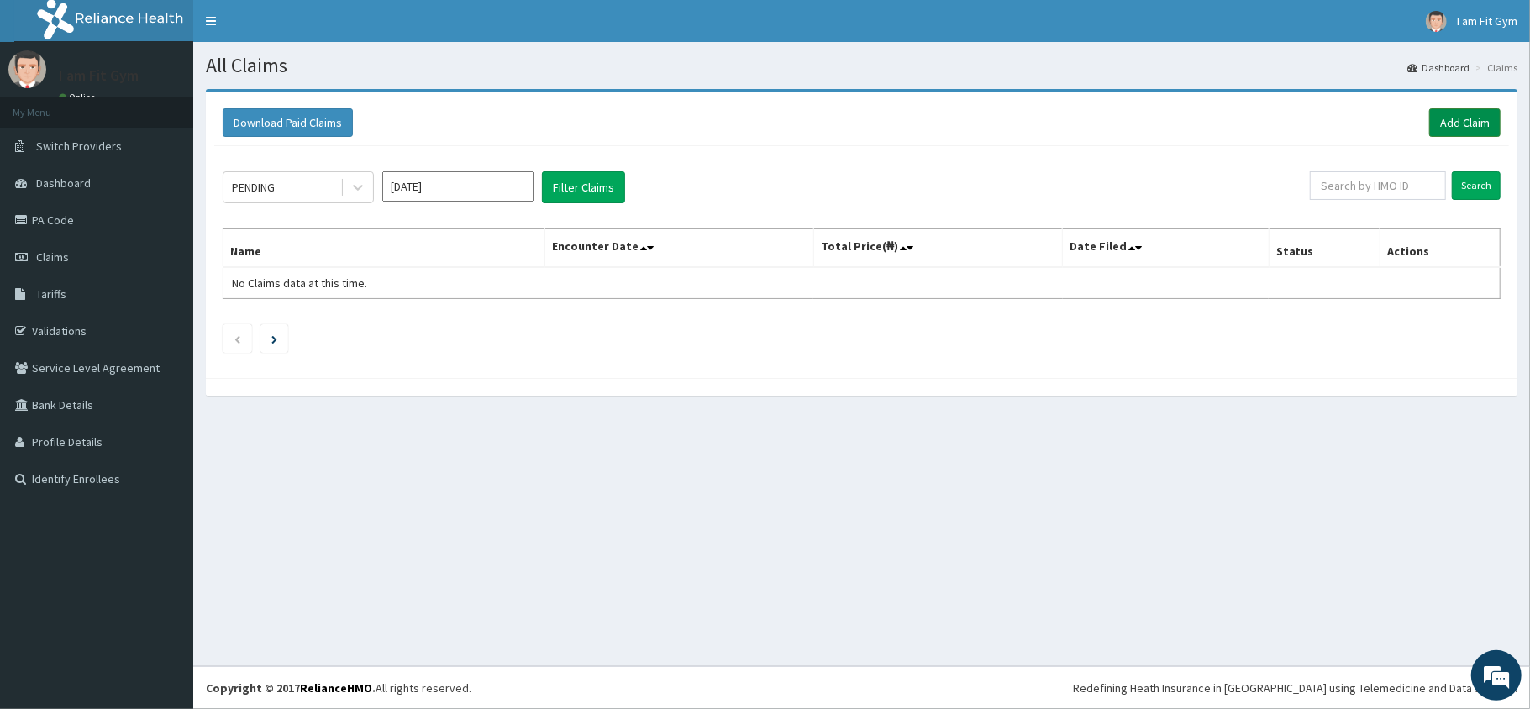
click at [1469, 124] on link "Add Claim" at bounding box center [1464, 122] width 71 height 29
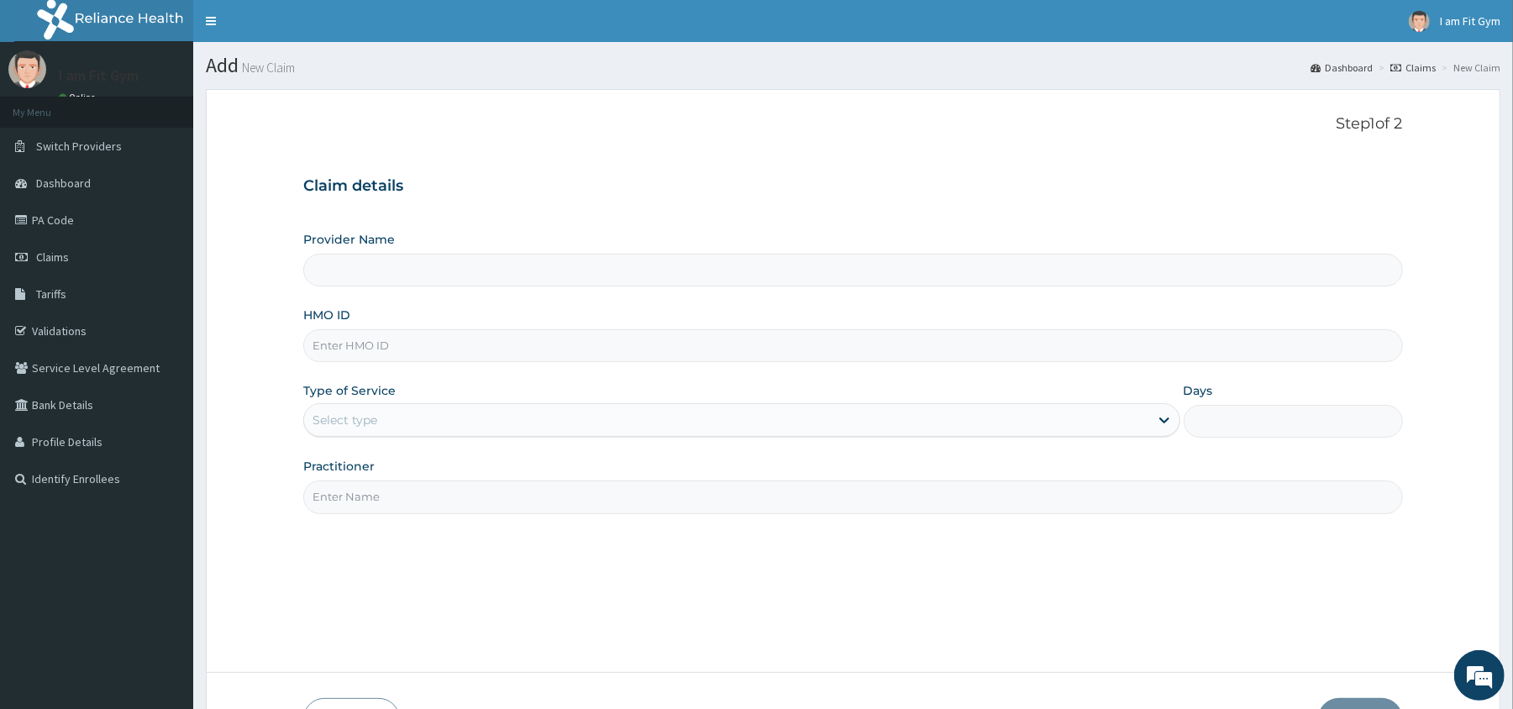
type input "I am Fit Gym - Ajah"
type input "1"
click at [343, 344] on input "HMO ID" at bounding box center [852, 345] width 1099 height 33
type input "LBP/10001/A"
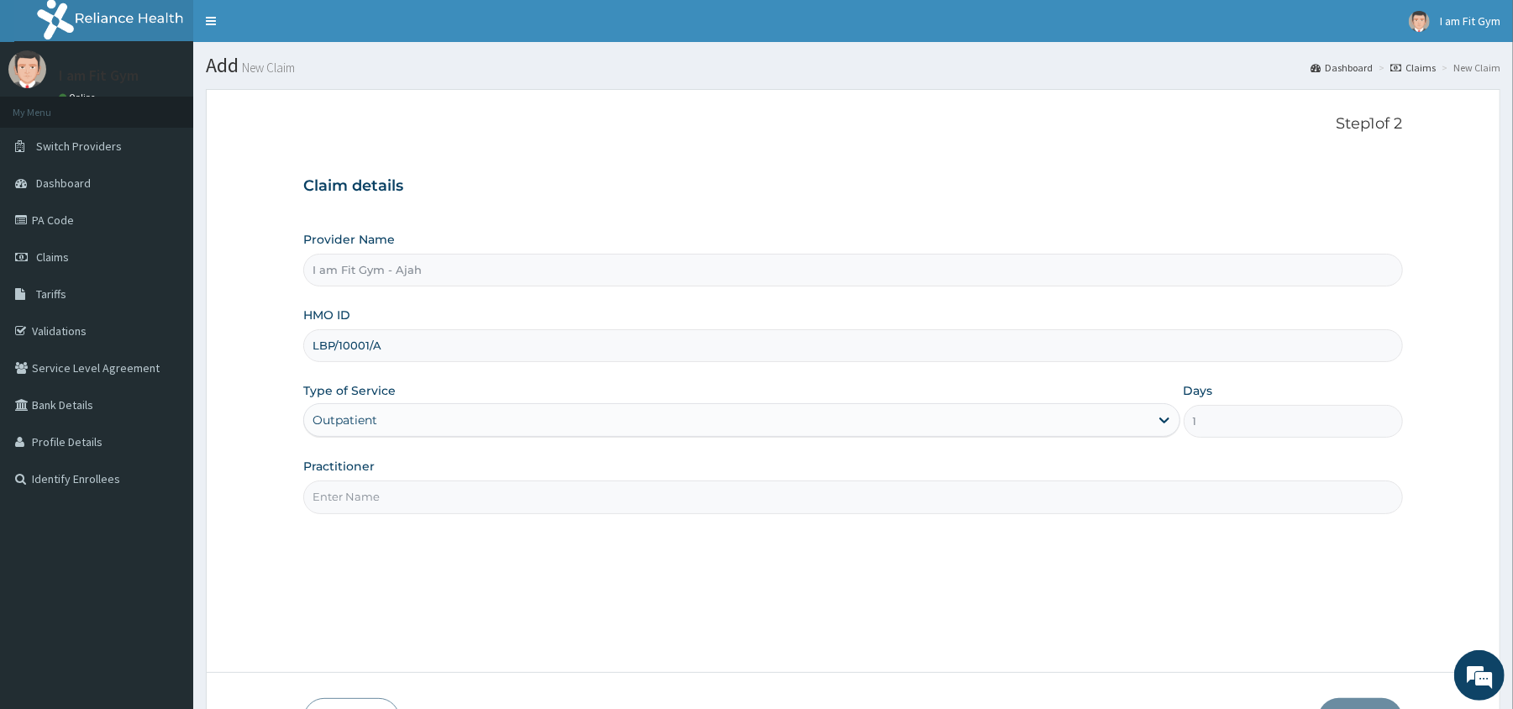
click at [344, 491] on input "Practitioner" at bounding box center [852, 496] width 1099 height 33
type input "RAZZIE"
click at [1383, 703] on button "Next" at bounding box center [1360, 720] width 85 height 44
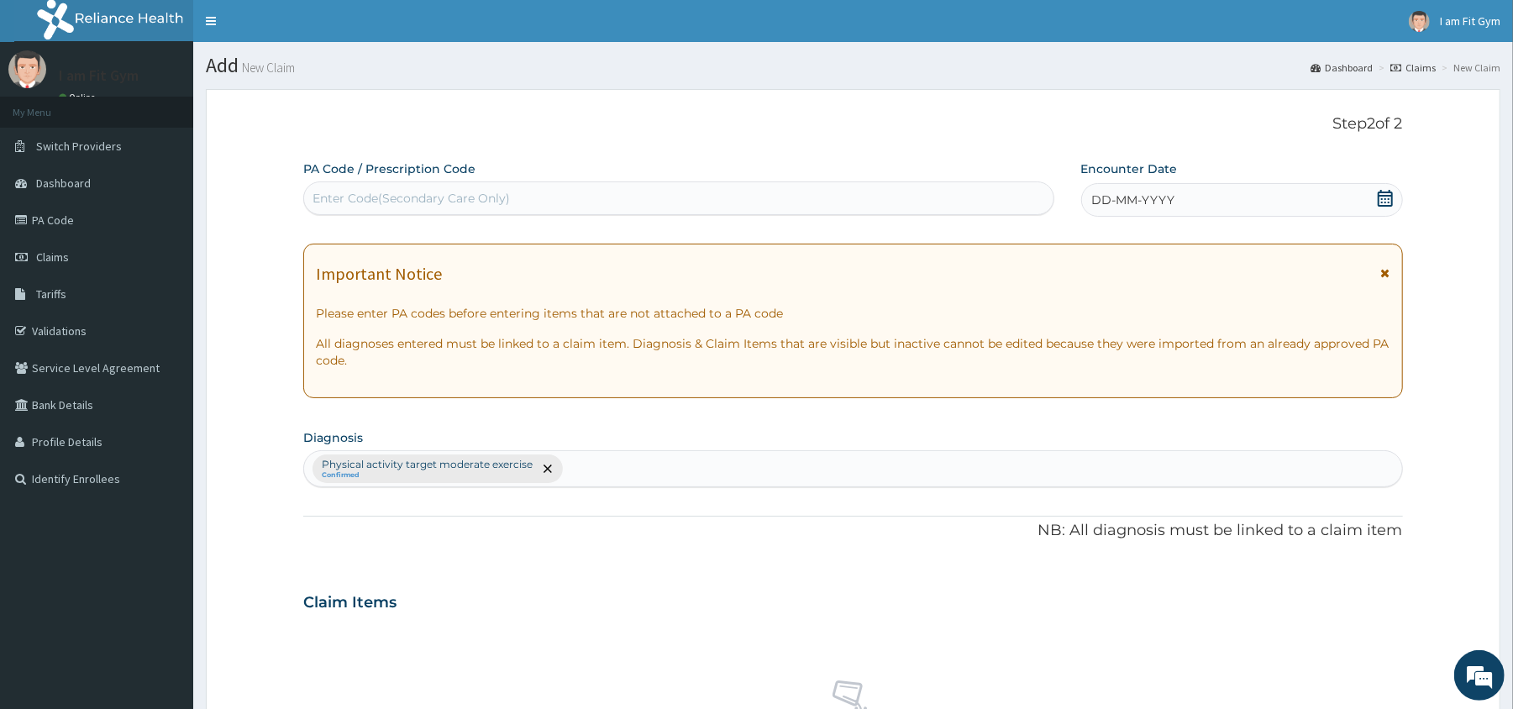
click at [1133, 196] on span "DD-MM-YYYY" at bounding box center [1133, 200] width 83 height 17
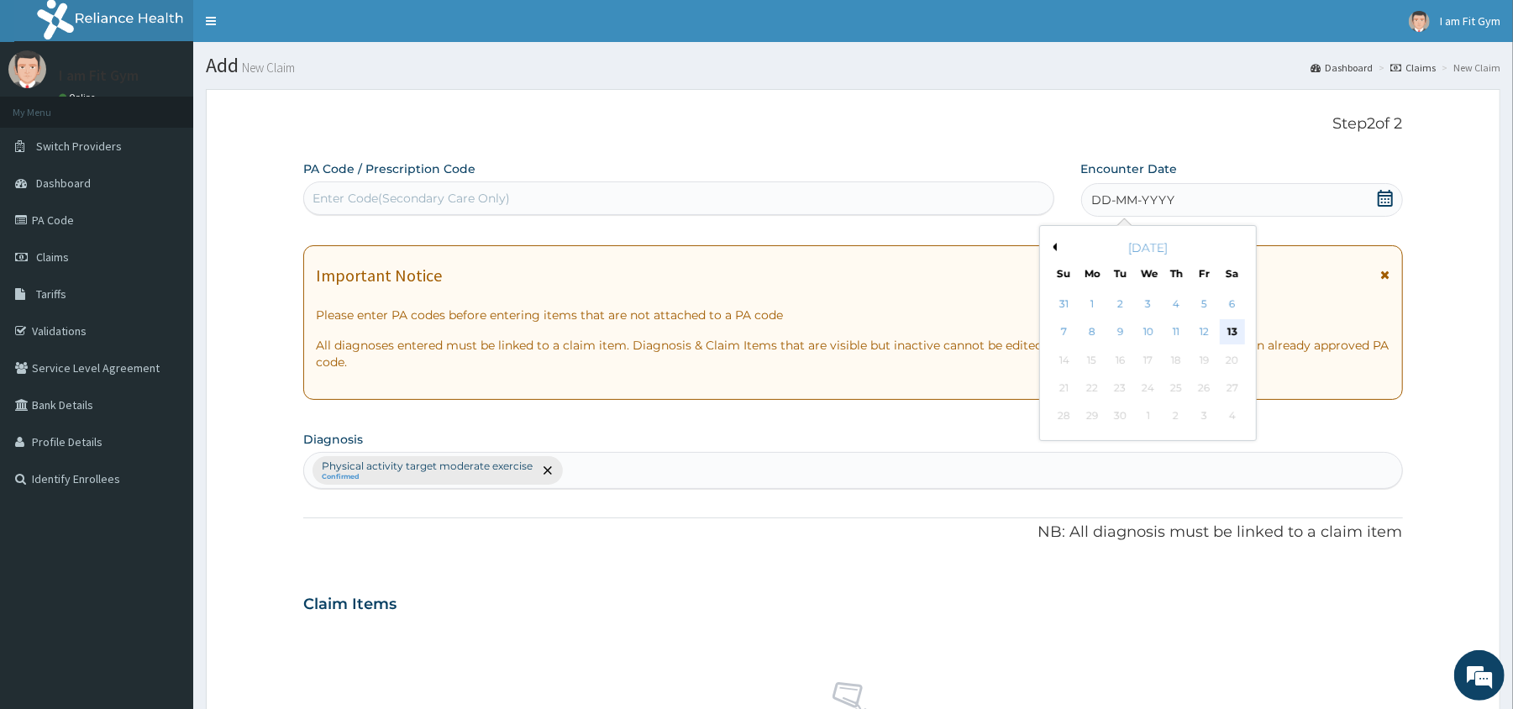
click at [1240, 336] on div "13" at bounding box center [1231, 332] width 25 height 25
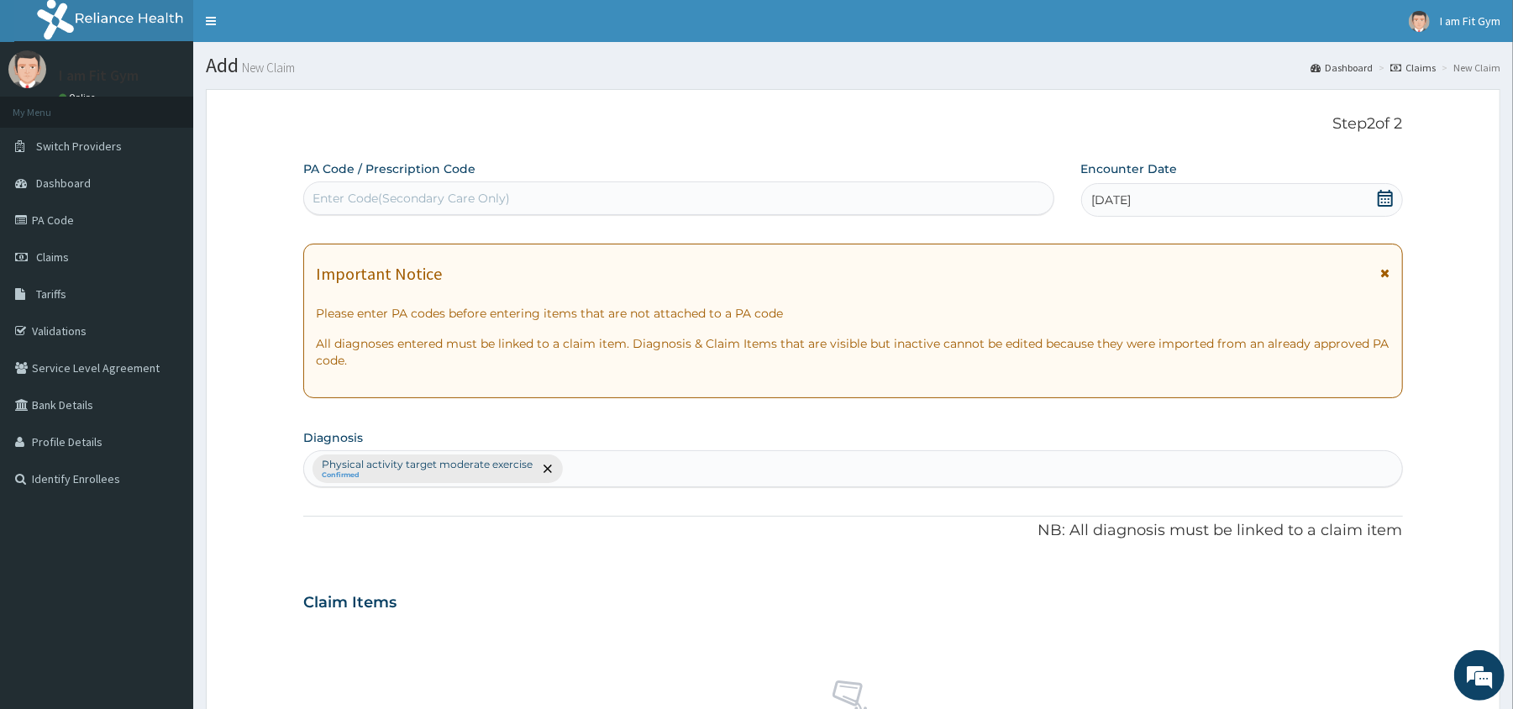
click at [348, 196] on div "Enter Code(Secondary Care Only)" at bounding box center [410, 198] width 197 height 17
type input "PA/F09F6D"
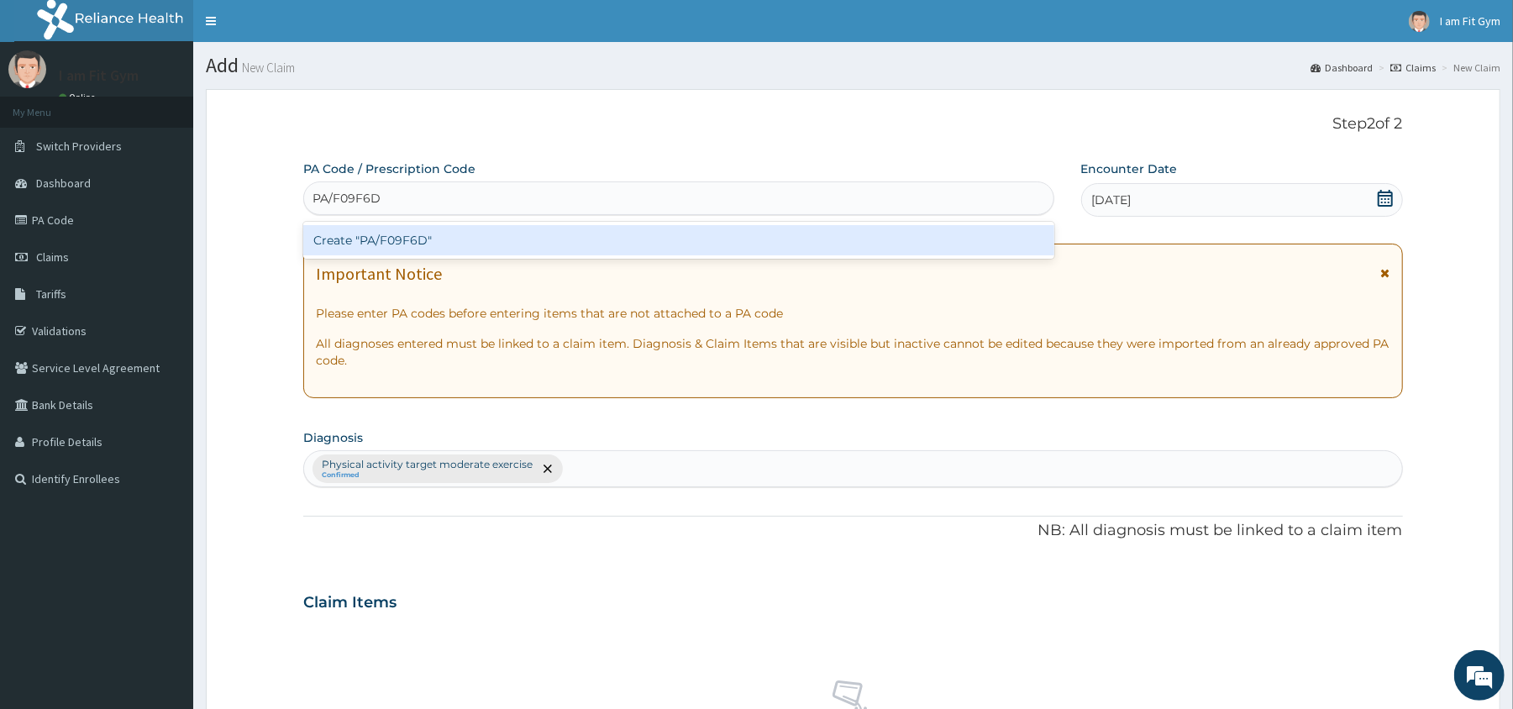
click at [472, 243] on div "Create "PA/F09F6D"" at bounding box center [678, 240] width 750 height 30
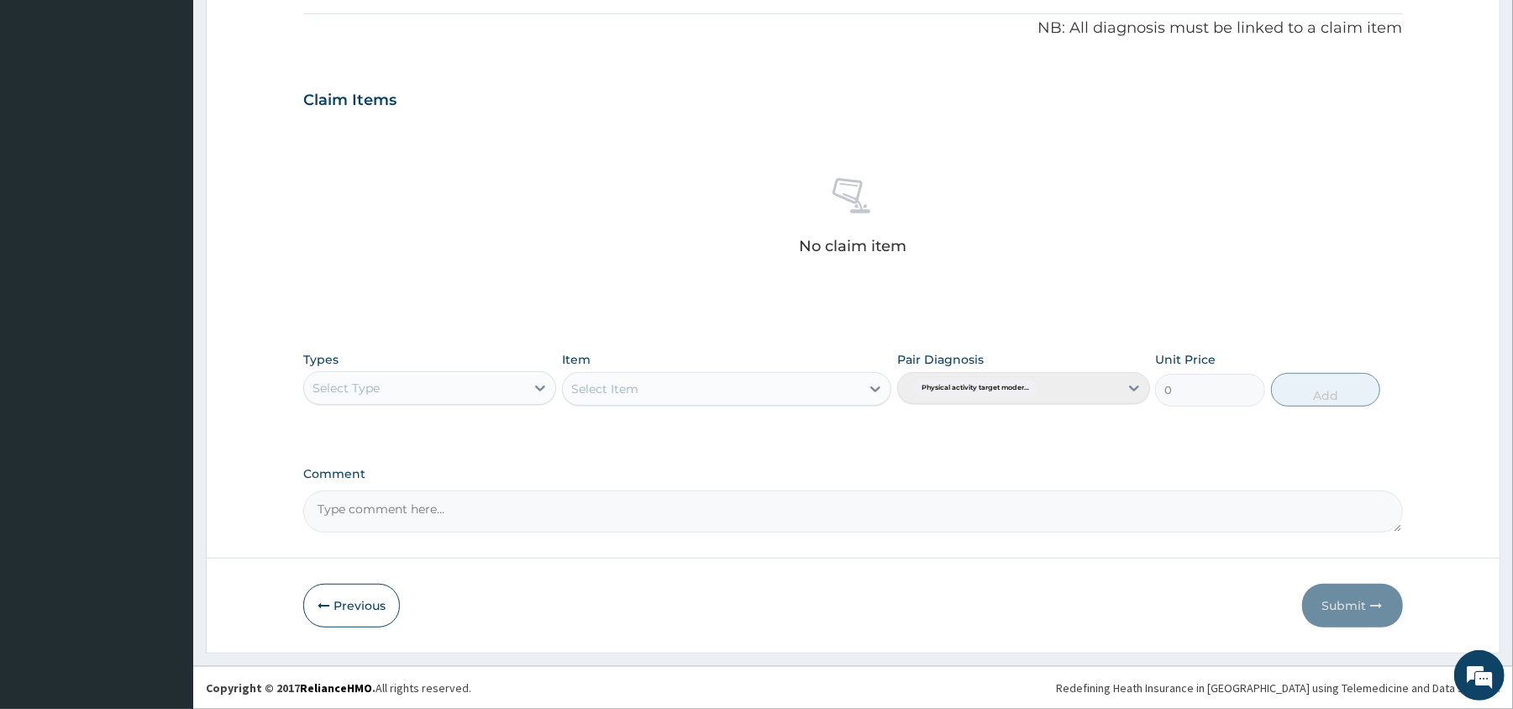
scroll to position [505, 0]
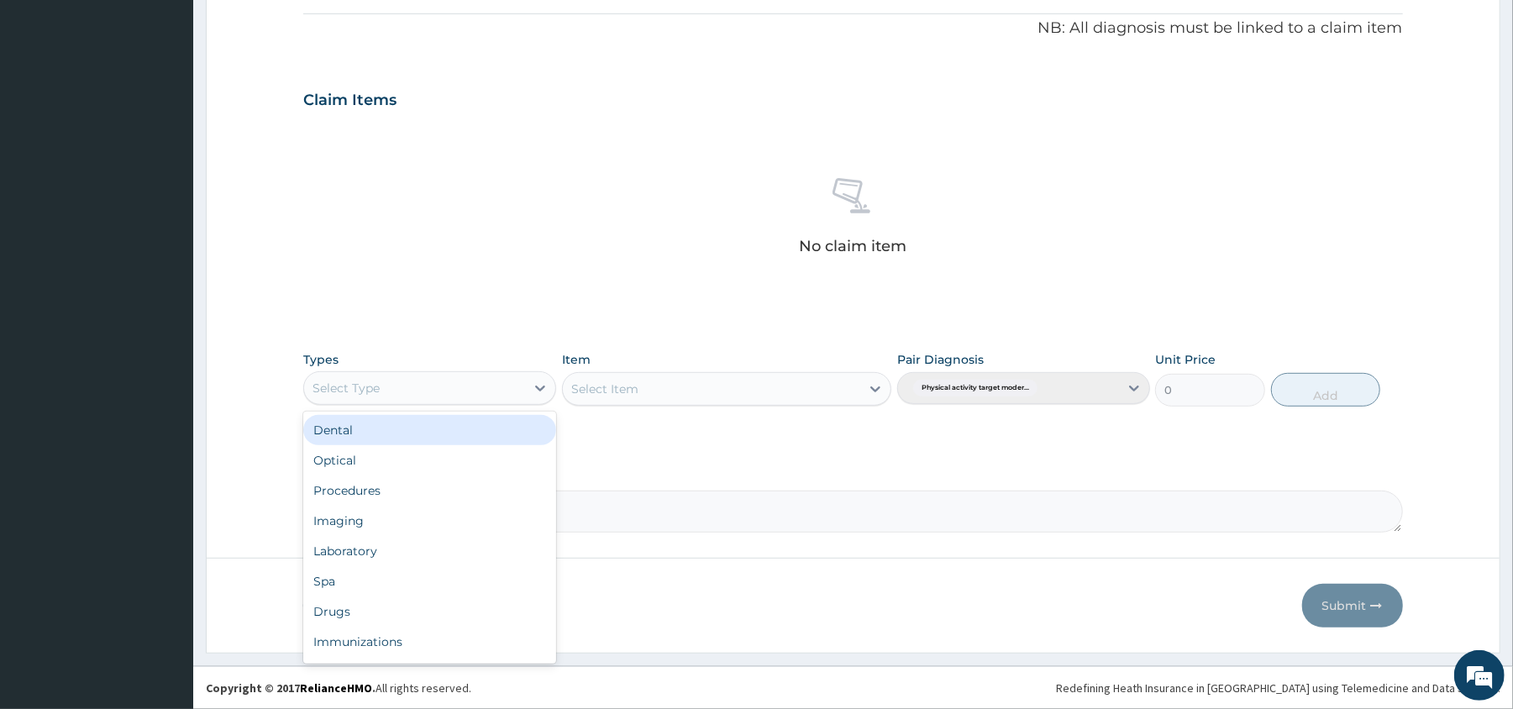
click at [519, 383] on div "Select Type" at bounding box center [414, 388] width 221 height 27
type input "GYM"
click at [502, 432] on div "Gym" at bounding box center [429, 430] width 253 height 30
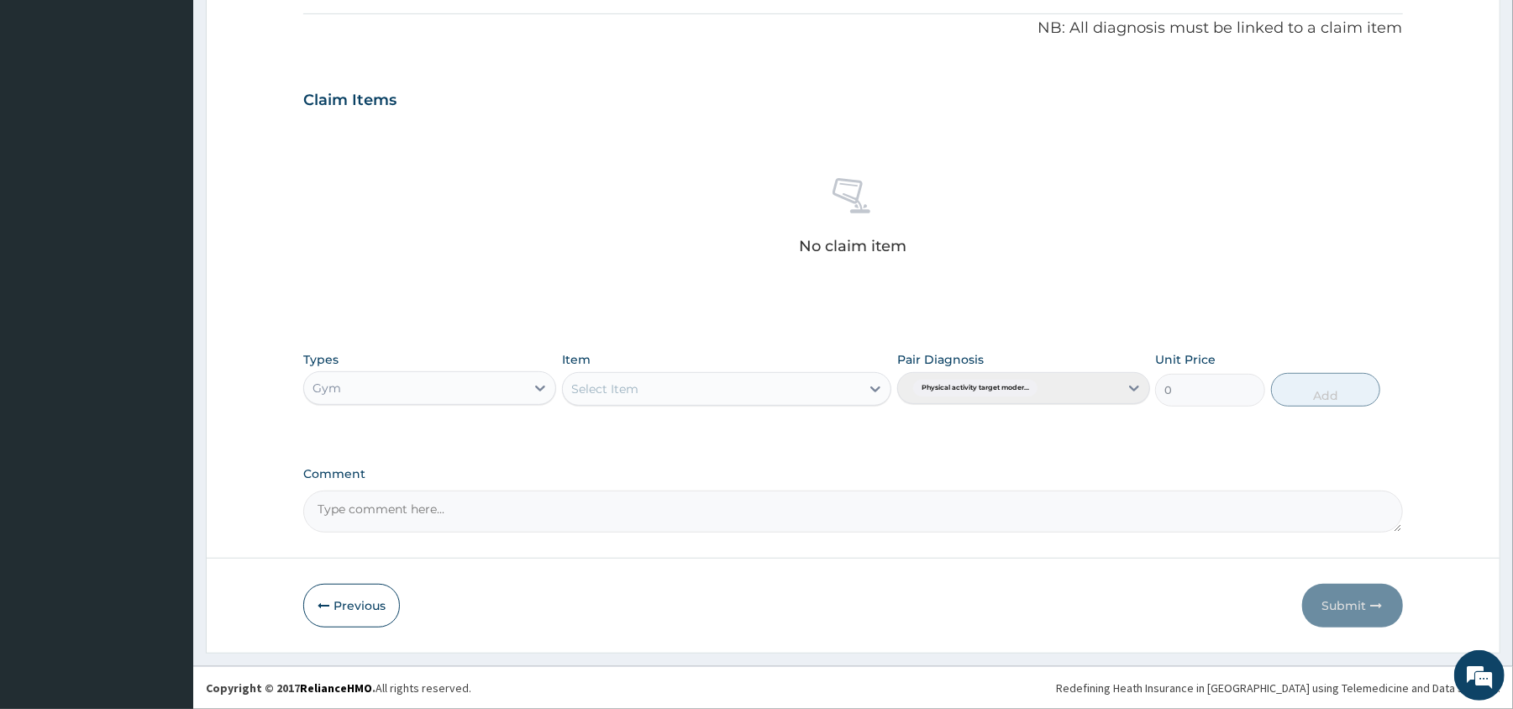
click at [702, 386] on div "Select Item" at bounding box center [711, 388] width 297 height 27
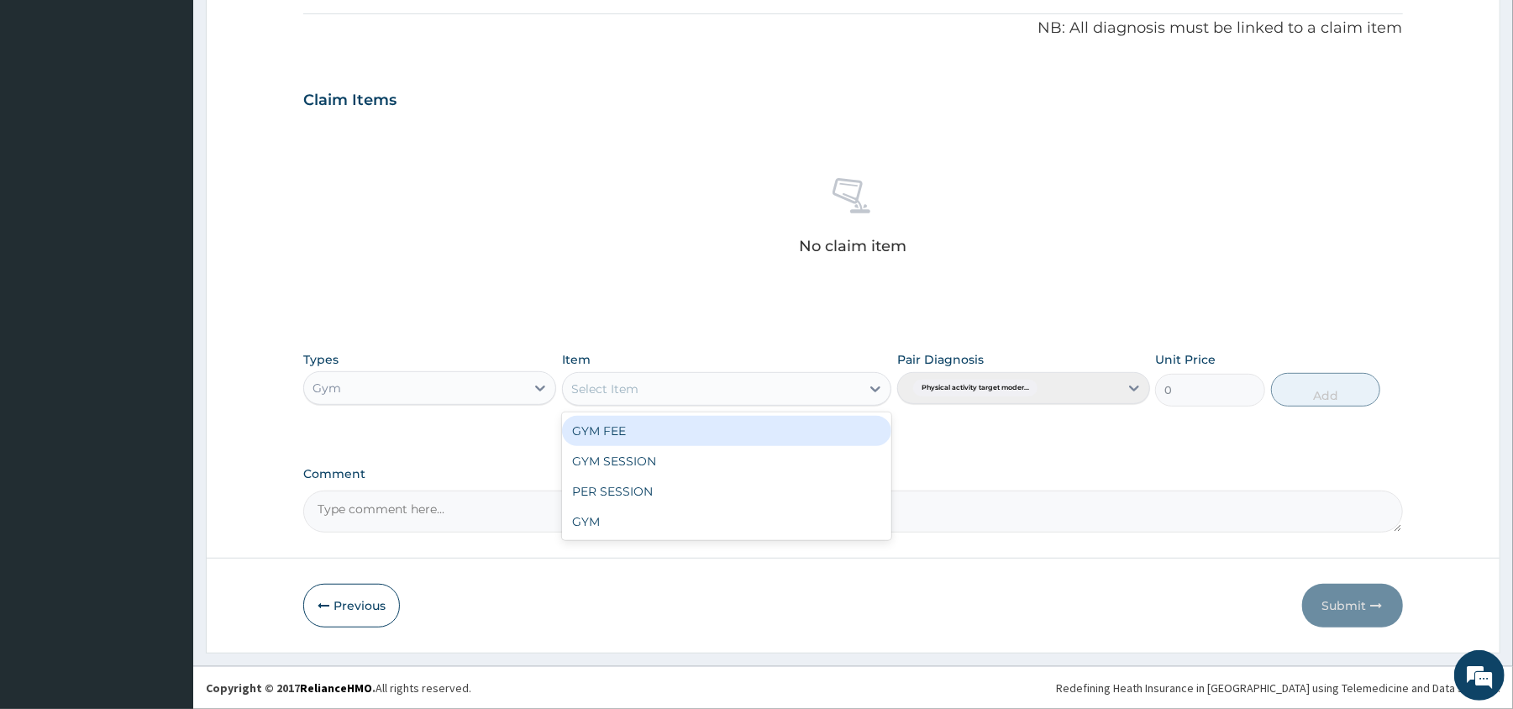
click at [686, 423] on div "GYM FEE" at bounding box center [726, 431] width 329 height 30
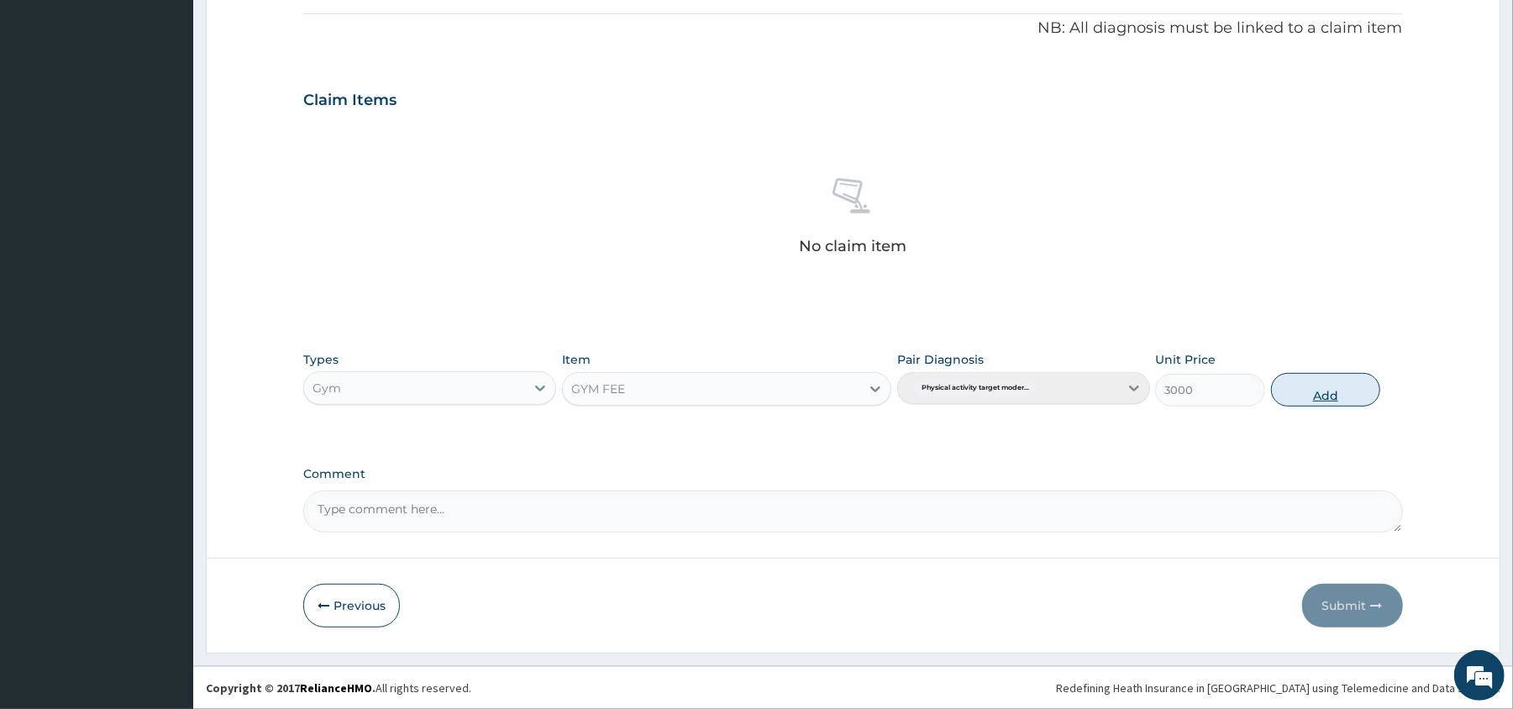
click at [1290, 383] on button "Add" at bounding box center [1326, 390] width 110 height 34
type input "0"
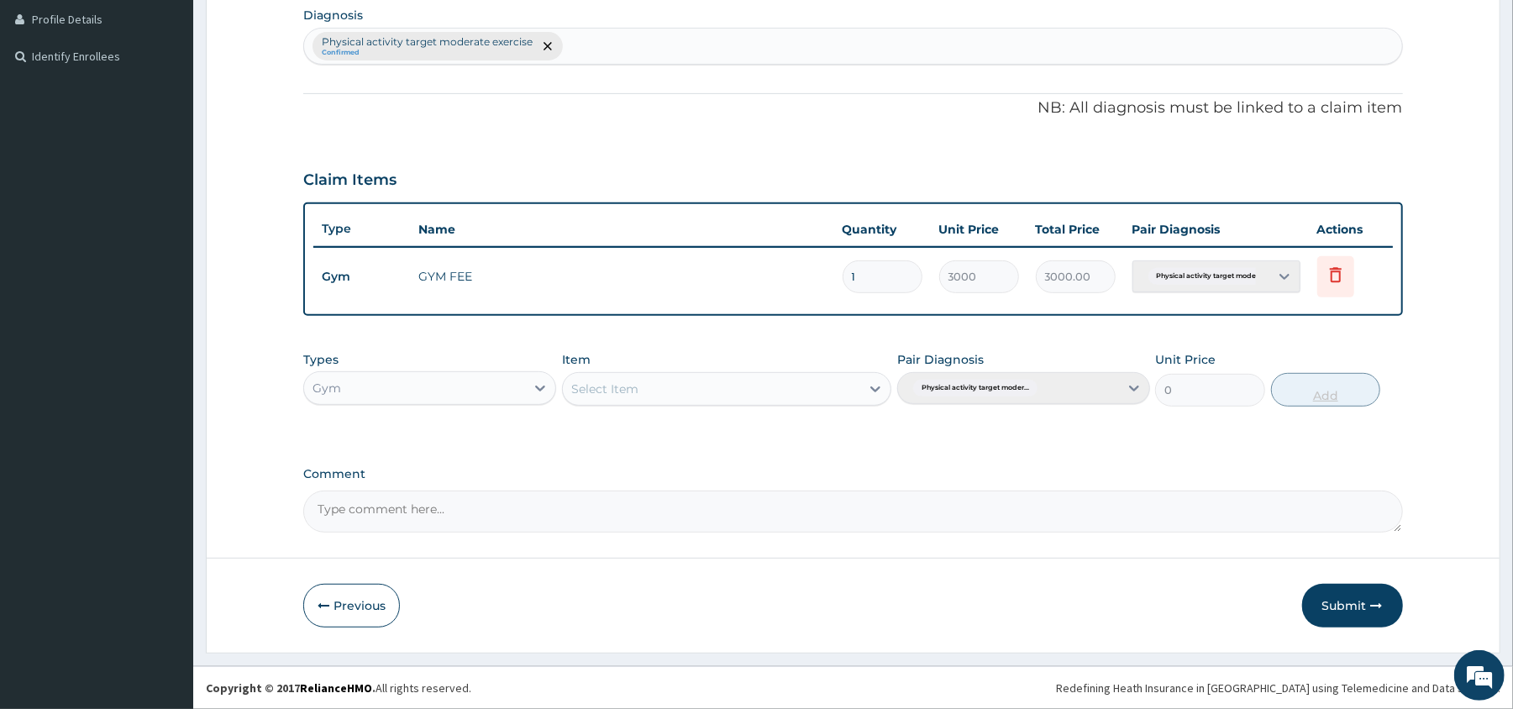
scroll to position [423, 0]
click at [1374, 603] on icon "button" at bounding box center [1377, 606] width 12 height 12
